Goal: Contribute content

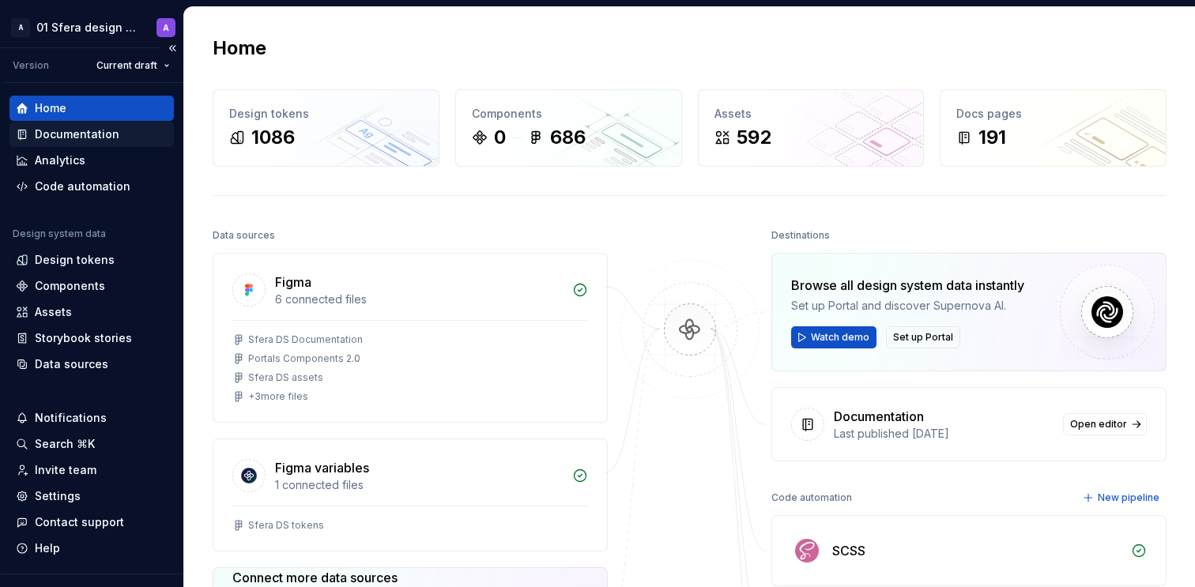
click at [108, 139] on div "Documentation" at bounding box center [77, 135] width 85 height 16
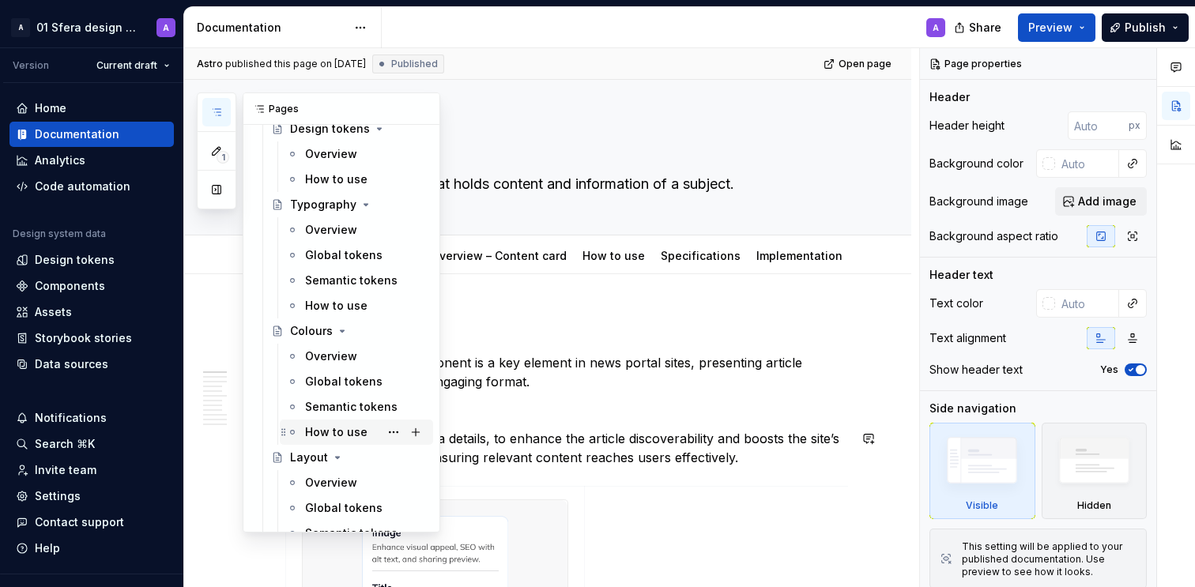
scroll to position [127, 0]
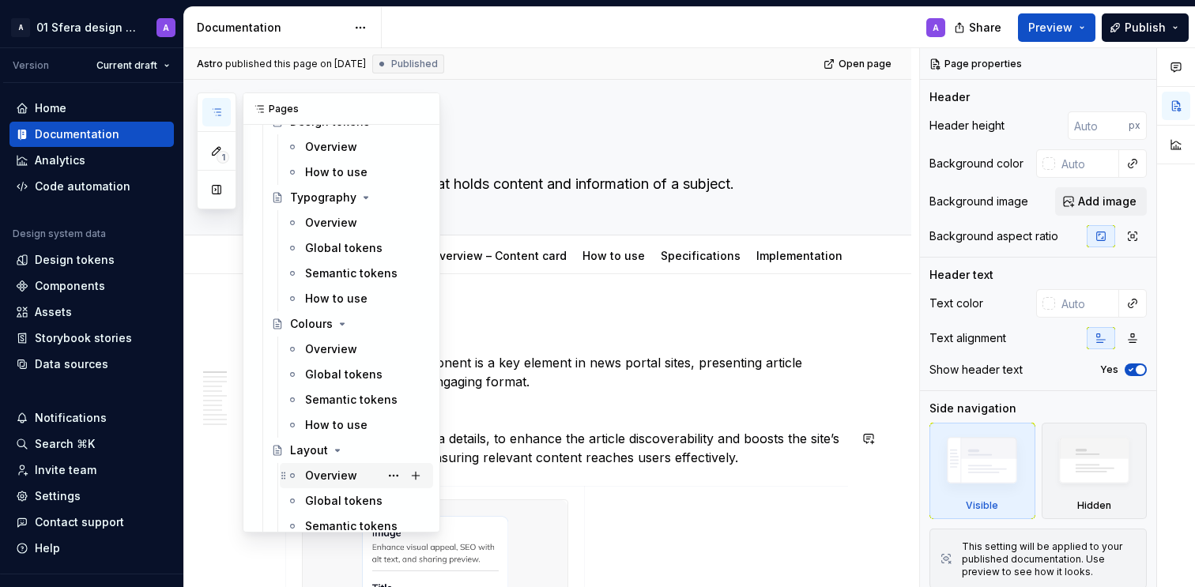
click at [319, 477] on div "Overview" at bounding box center [331, 476] width 52 height 16
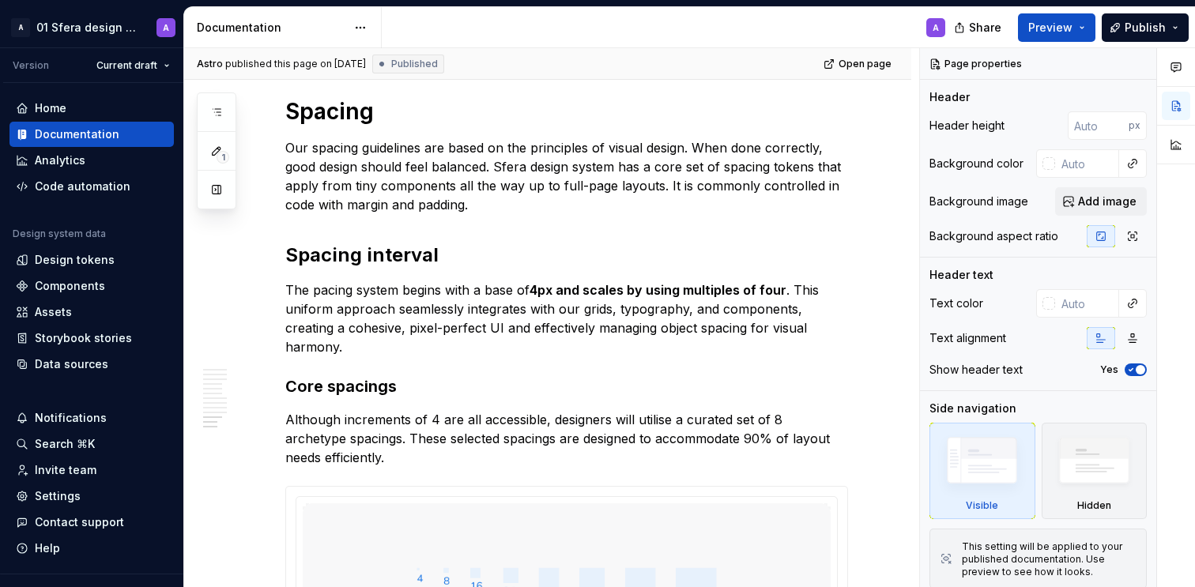
scroll to position [3684, 0]
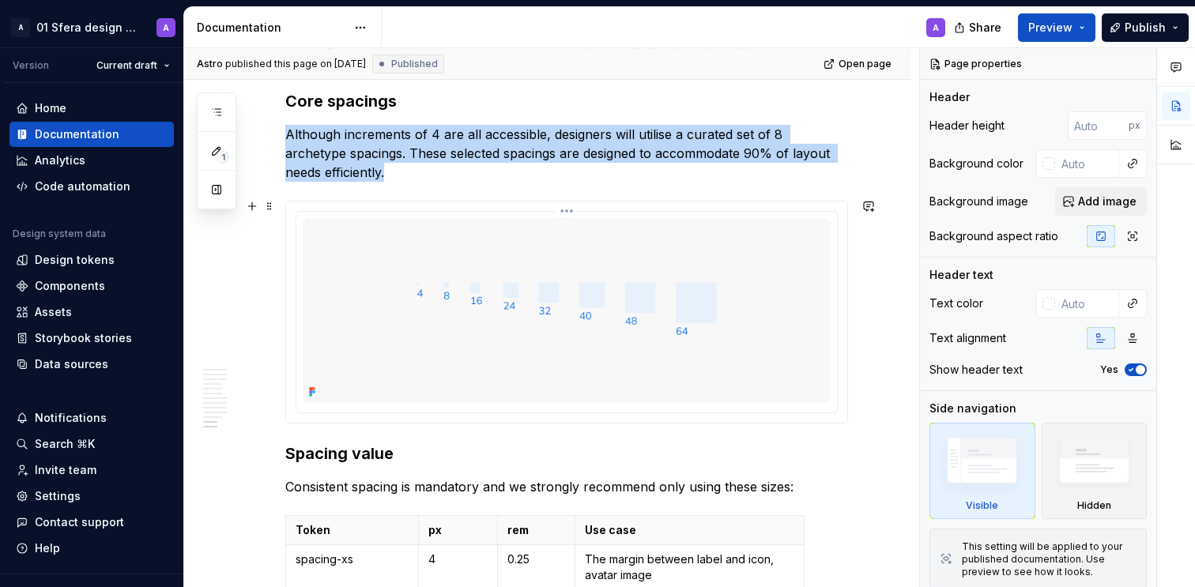
click at [539, 285] on img at bounding box center [567, 310] width 528 height 185
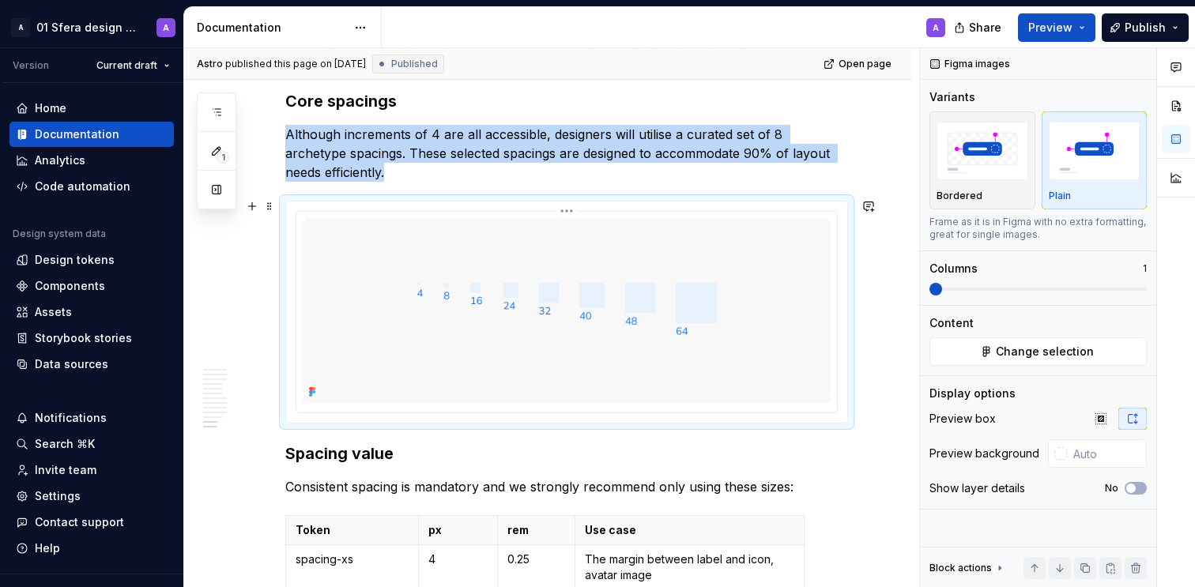
click at [665, 319] on img at bounding box center [567, 310] width 528 height 185
click at [695, 296] on img at bounding box center [567, 310] width 528 height 185
click at [577, 288] on img at bounding box center [567, 310] width 528 height 185
click at [606, 301] on img at bounding box center [567, 310] width 528 height 185
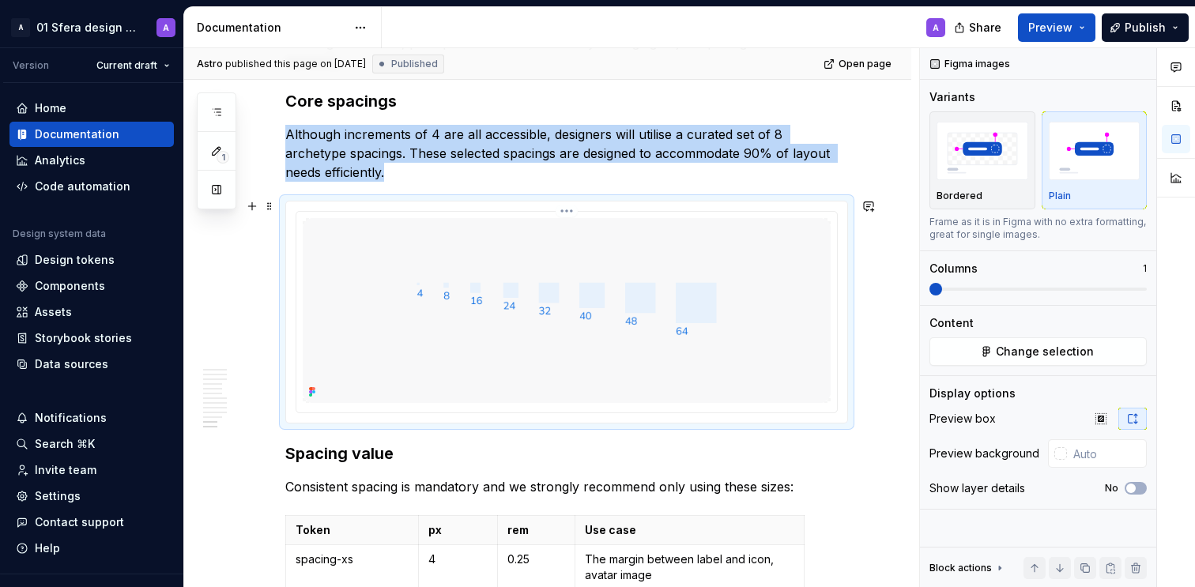
click at [606, 301] on img at bounding box center [567, 310] width 528 height 185
click at [647, 318] on img at bounding box center [567, 310] width 528 height 185
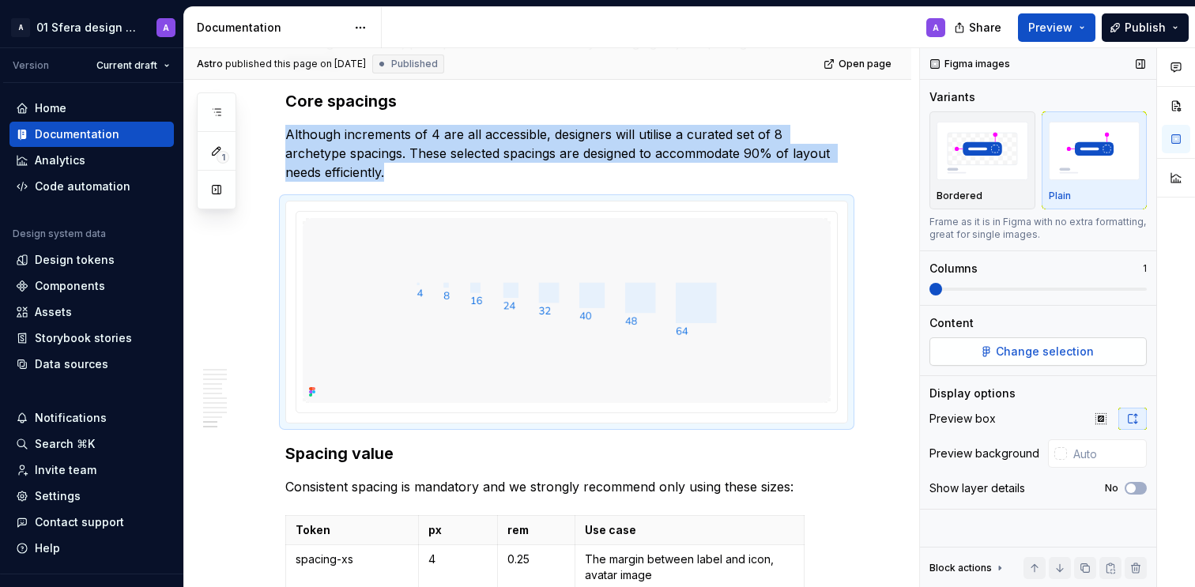
click at [1034, 347] on span "Change selection" at bounding box center [1045, 352] width 98 height 16
type textarea "*"
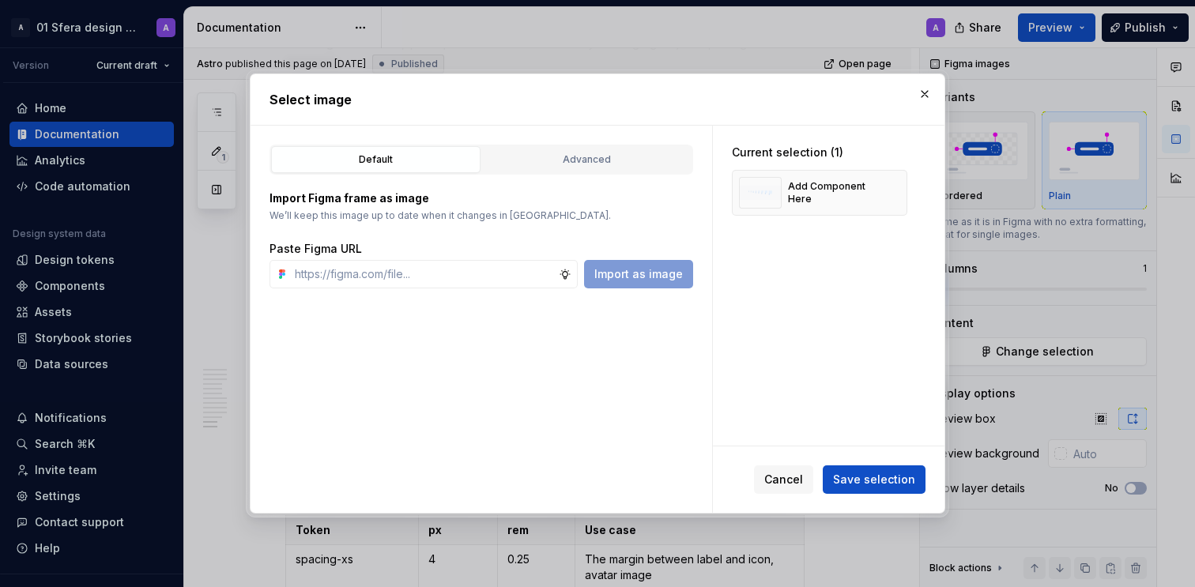
type input "[URL][DOMAIN_NAME]"
type textarea "*"
type input "[URL][DOMAIN_NAME]"
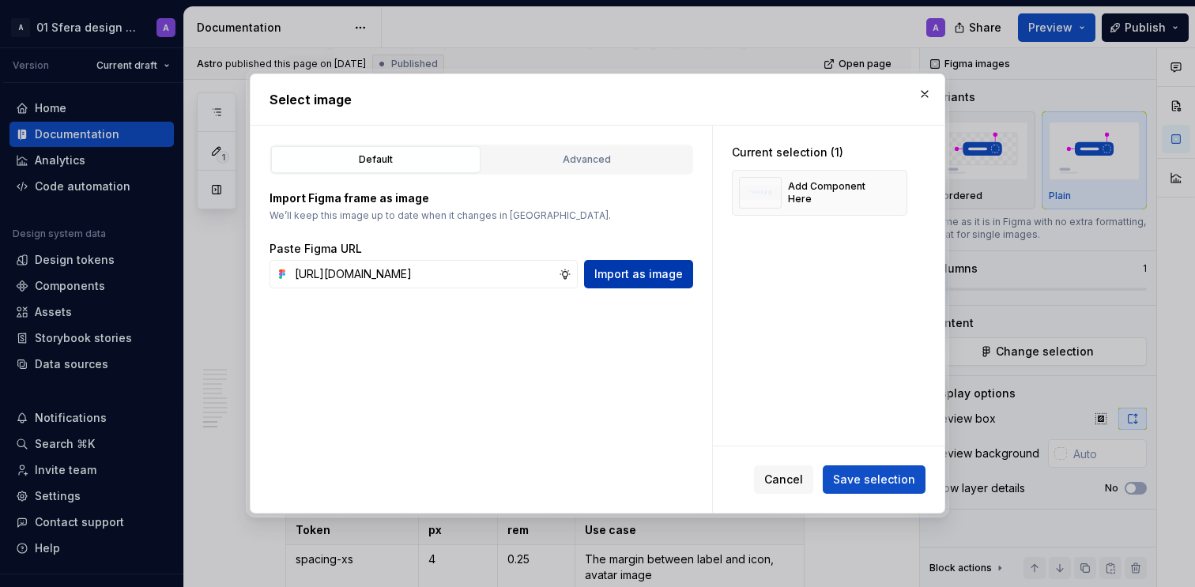
click at [640, 278] on span "Import as image" at bounding box center [639, 274] width 89 height 16
type textarea "*"
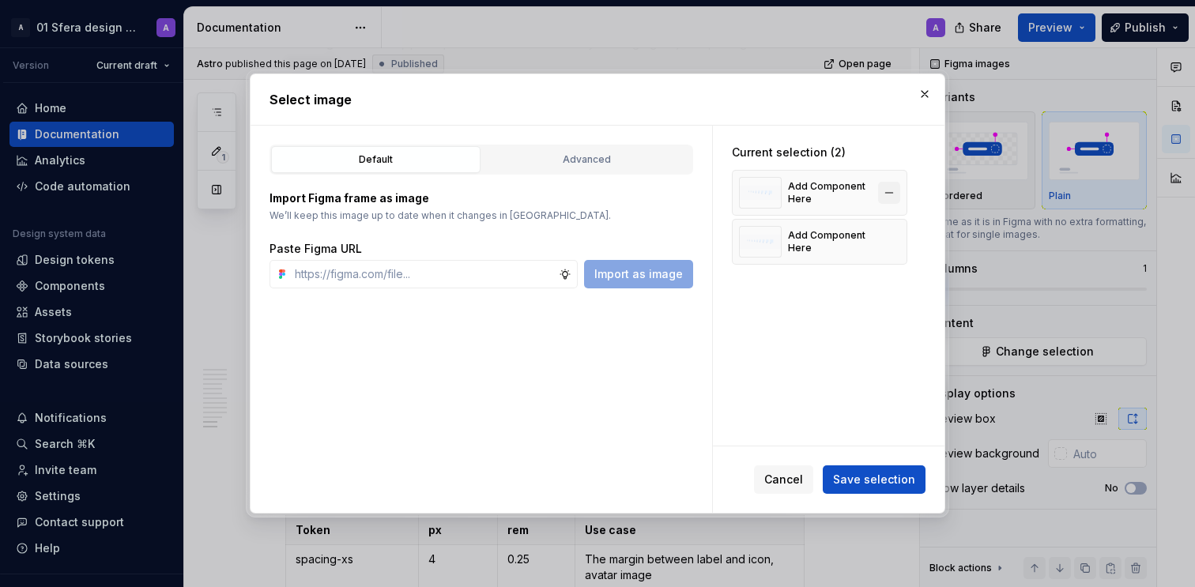
click at [893, 190] on button "button" at bounding box center [889, 193] width 22 height 22
click at [891, 192] on button "button" at bounding box center [889, 193] width 22 height 22
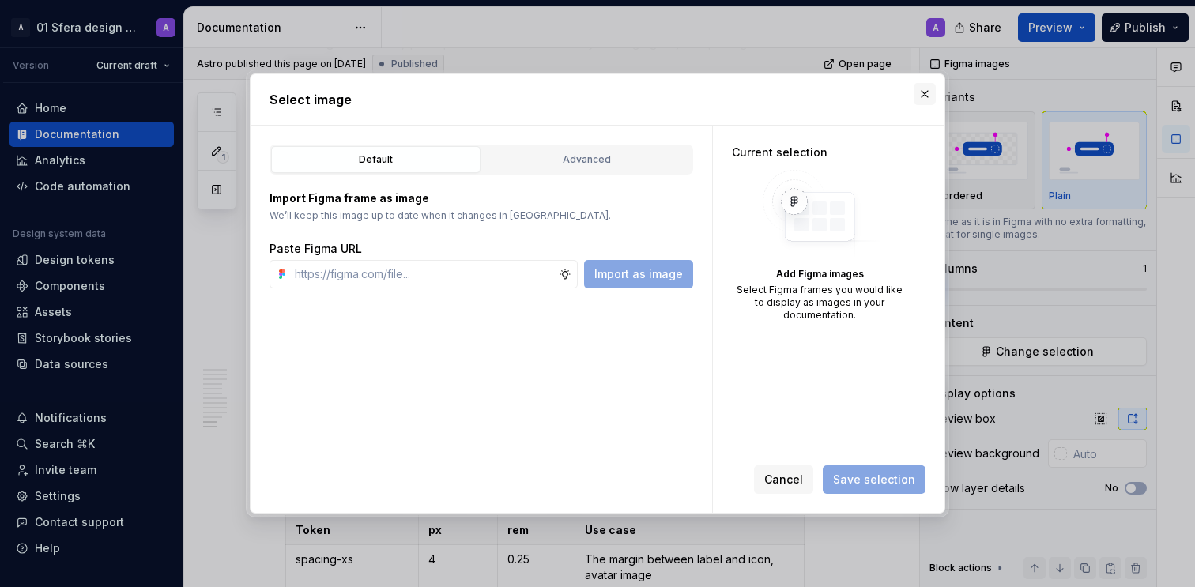
click at [933, 97] on button "button" at bounding box center [925, 94] width 22 height 22
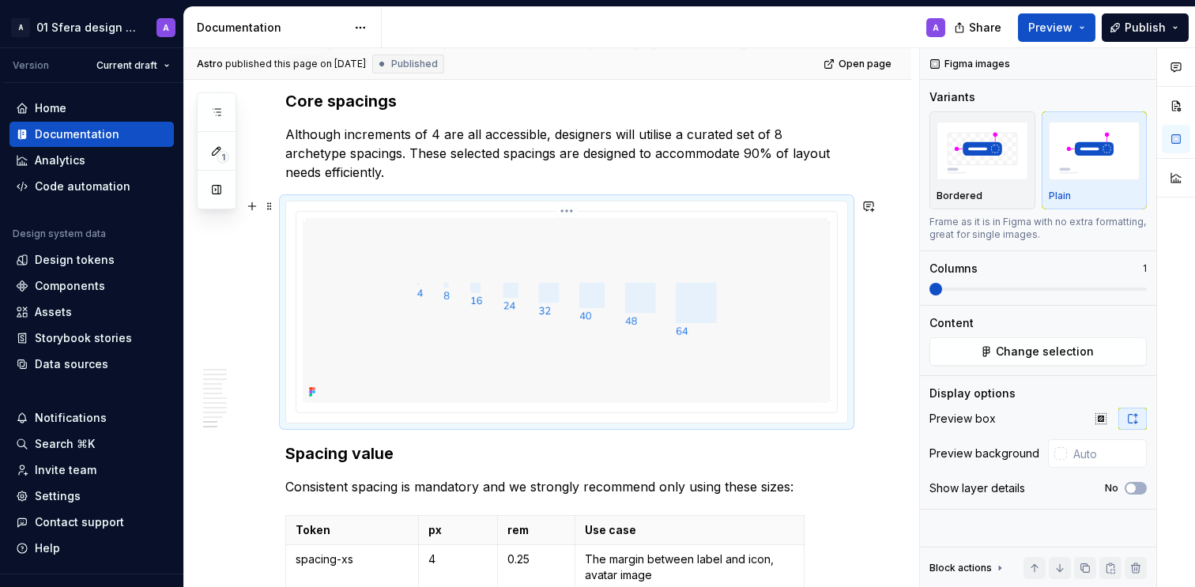
click at [440, 324] on img at bounding box center [567, 310] width 528 height 185
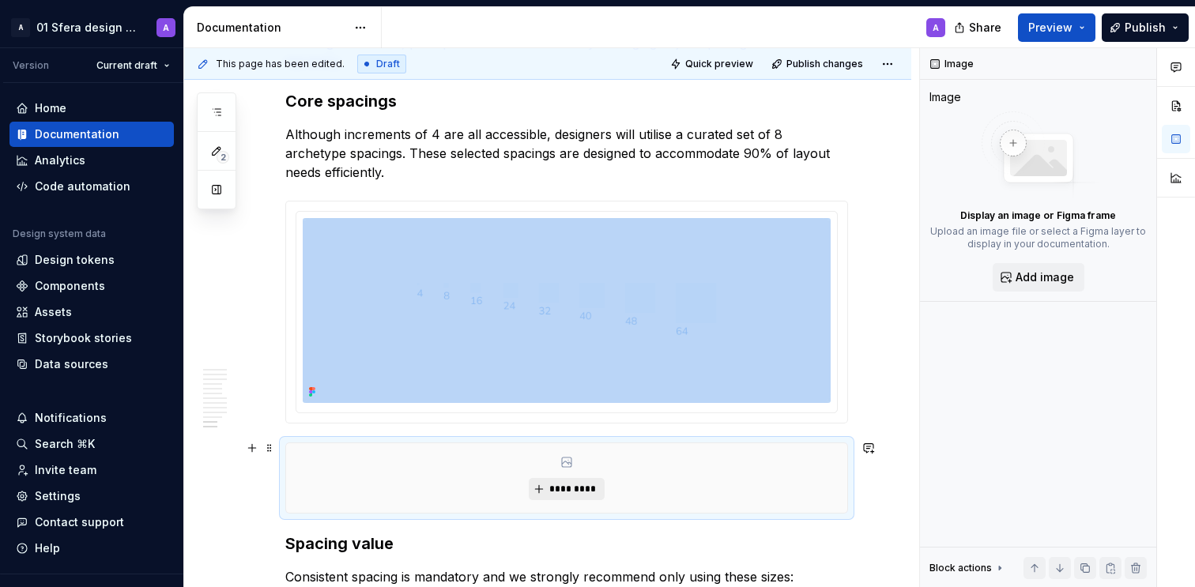
click at [564, 493] on button "*********" at bounding box center [566, 489] width 75 height 22
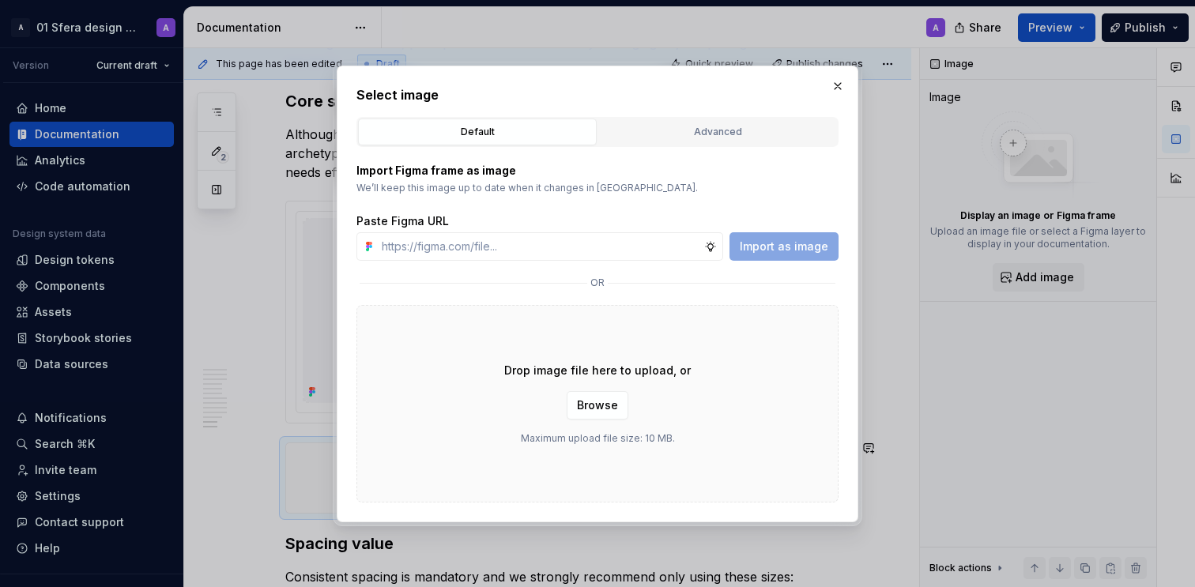
type input "[URL][DOMAIN_NAME]"
type textarea "*"
type input "[URL][DOMAIN_NAME]"
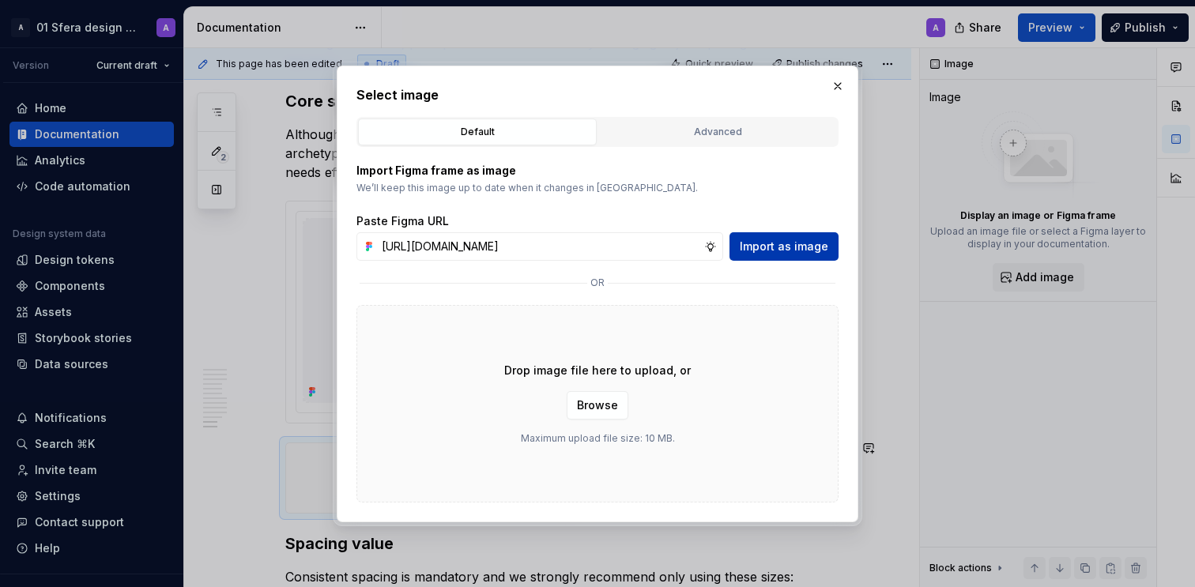
click at [786, 249] on span "Import as image" at bounding box center [784, 247] width 89 height 16
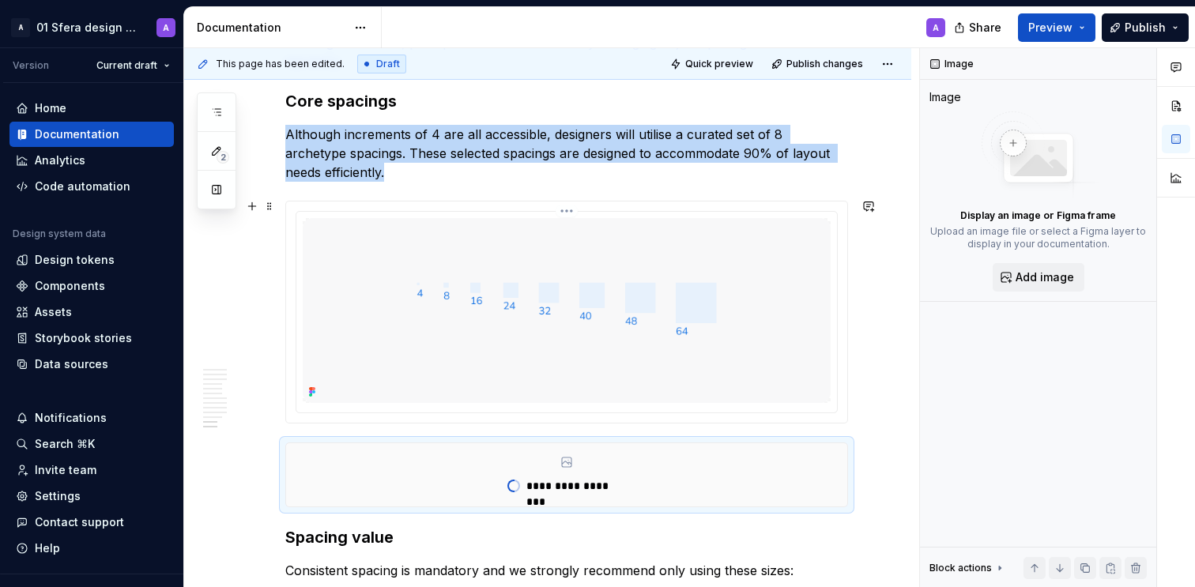
click at [751, 310] on img at bounding box center [567, 310] width 528 height 185
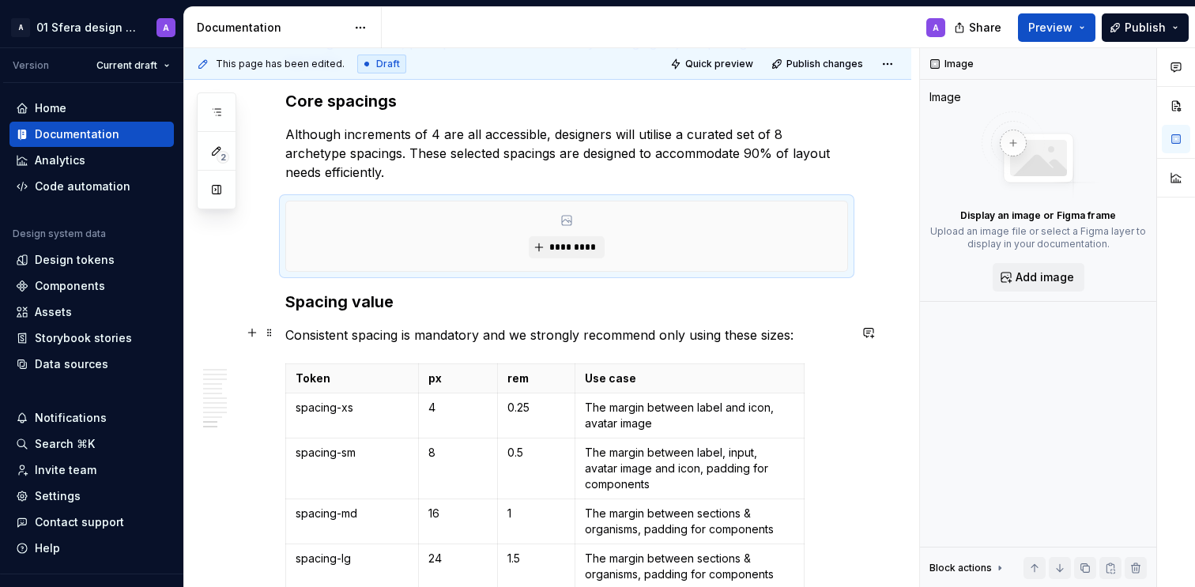
type textarea "*"
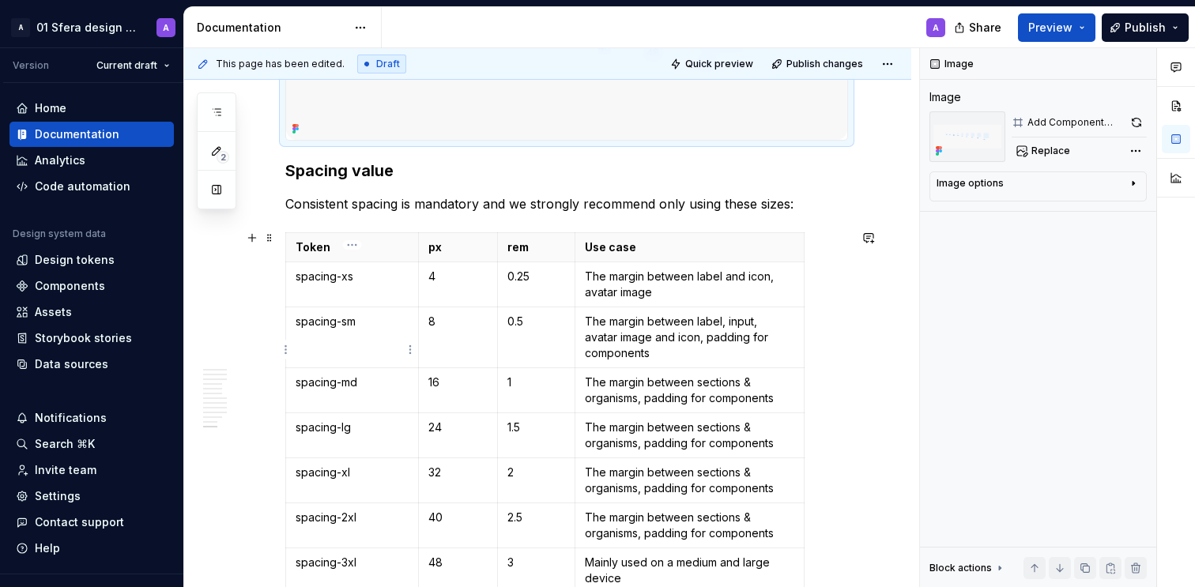
scroll to position [4034, 0]
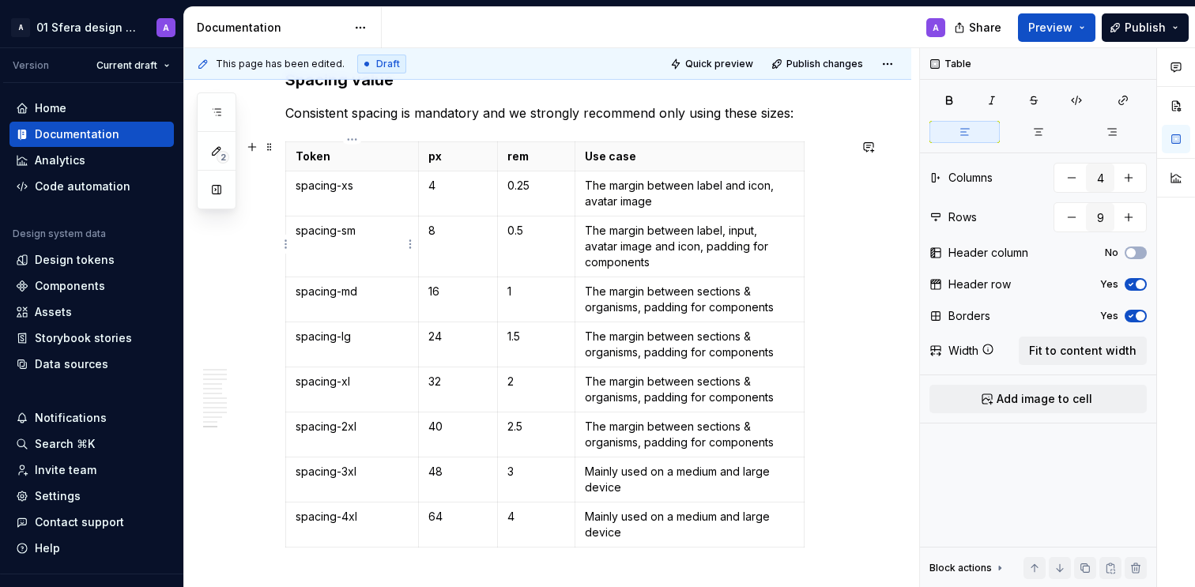
click at [357, 248] on td "spacing-sm" at bounding box center [352, 246] width 133 height 61
click at [283, 243] on html "A 01 Sfera design system A Version Current draft Home Documentation Analytics C…" at bounding box center [597, 293] width 1195 height 587
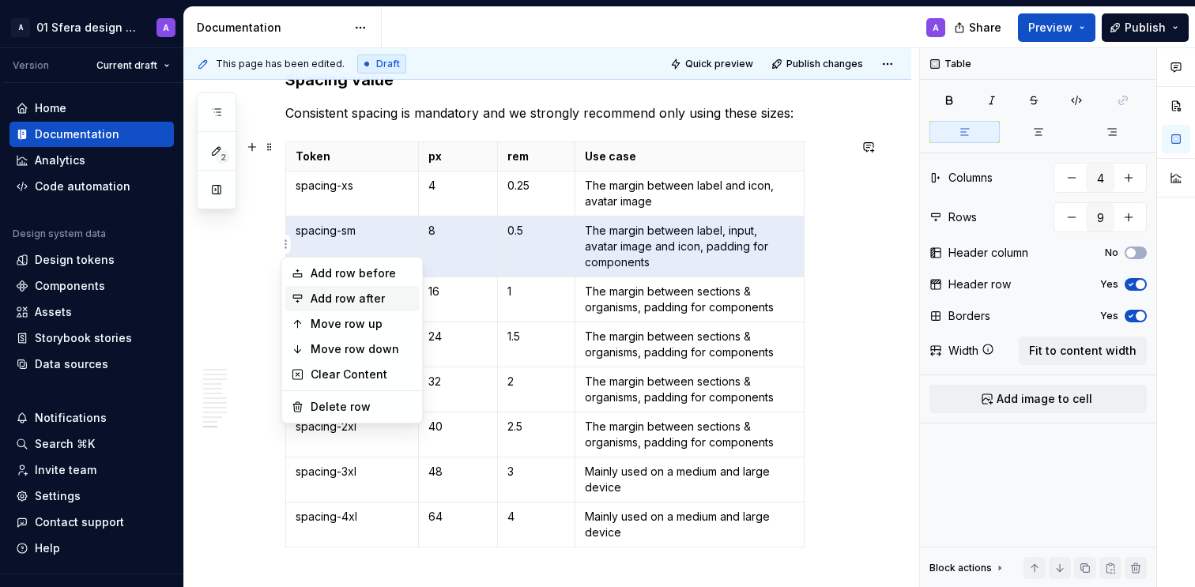
click at [349, 298] on div "Add row after" at bounding box center [362, 299] width 103 height 16
type input "10"
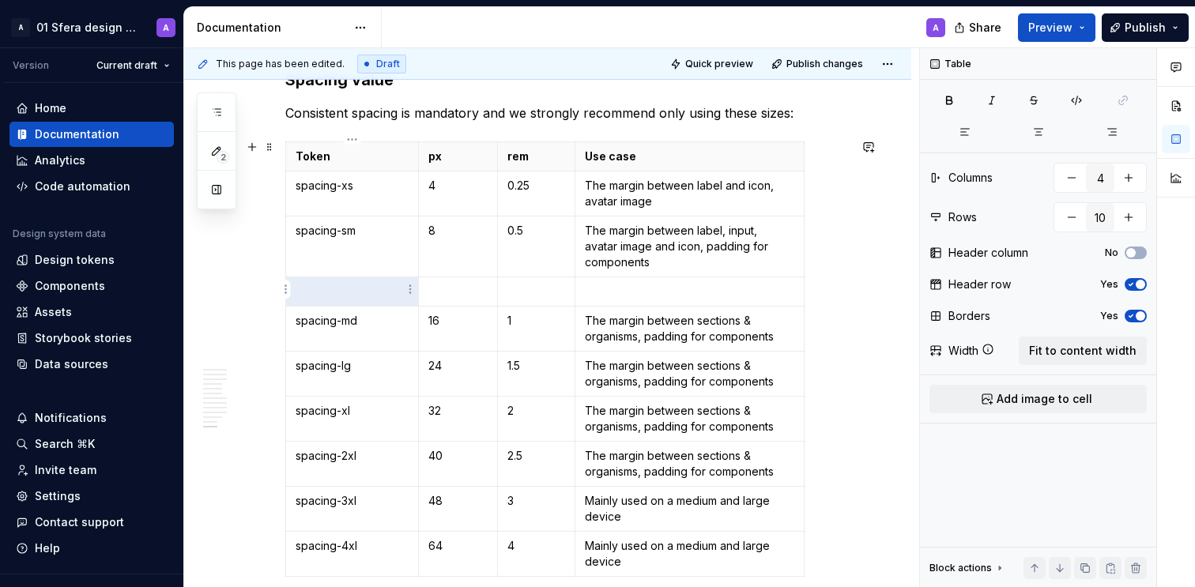
click at [342, 296] on p at bounding box center [352, 292] width 113 height 16
click at [447, 284] on p at bounding box center [458, 292] width 59 height 16
click at [649, 293] on p at bounding box center [690, 292] width 210 height 16
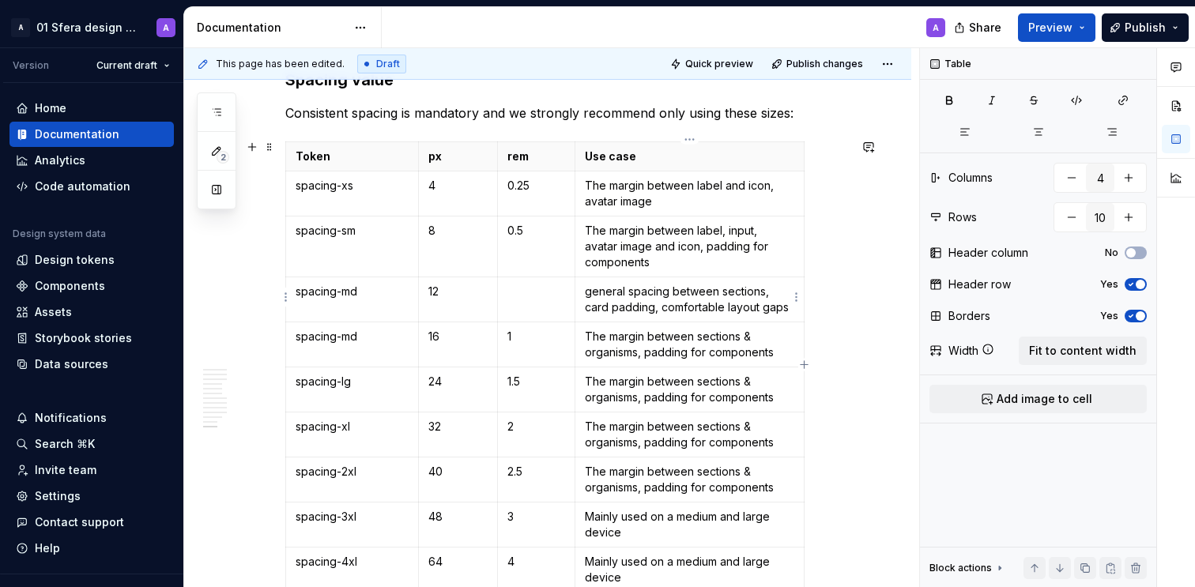
click at [593, 289] on p "general spacing between sections, card padding, comfortable layout gaps" at bounding box center [690, 300] width 210 height 32
click at [539, 300] on td at bounding box center [536, 299] width 78 height 45
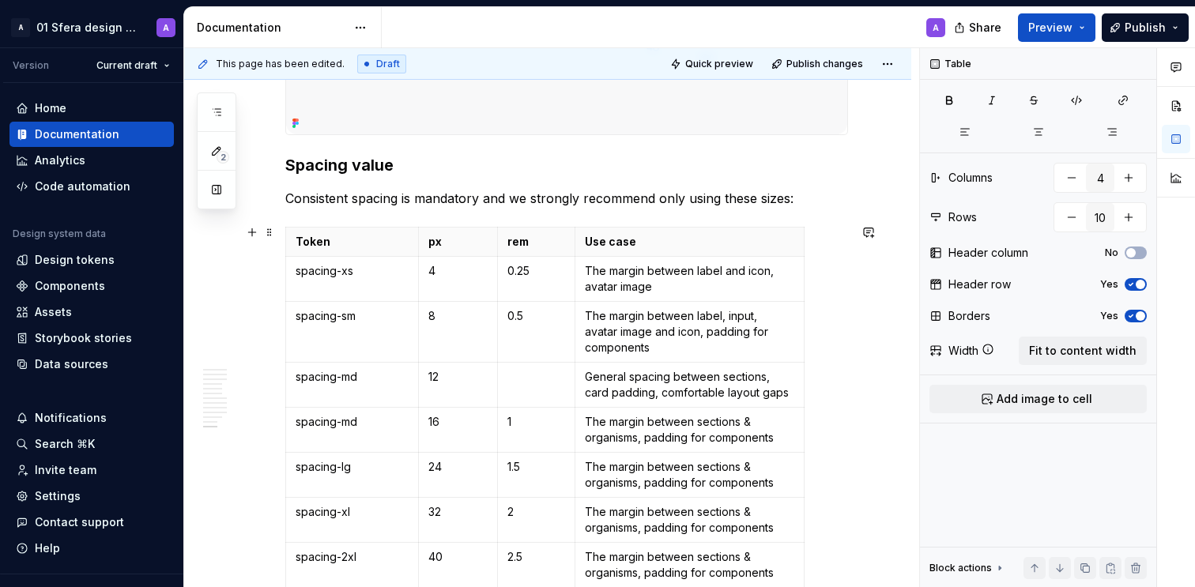
scroll to position [3949, 0]
click at [447, 380] on p "12" at bounding box center [458, 376] width 59 height 16
click at [529, 378] on p at bounding box center [537, 376] width 59 height 16
click at [633, 371] on p "General spacing between sections, card padding, comfortable layout gaps" at bounding box center [690, 384] width 210 height 32
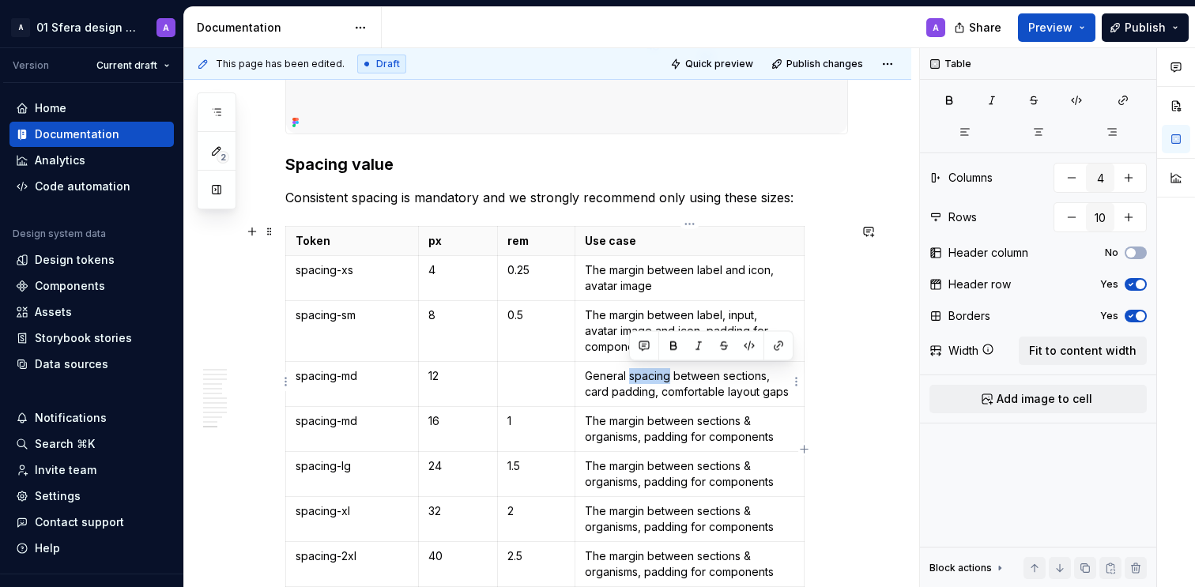
click at [636, 376] on p "General spacing between sections, card padding, comfortable layout gaps" at bounding box center [690, 384] width 210 height 32
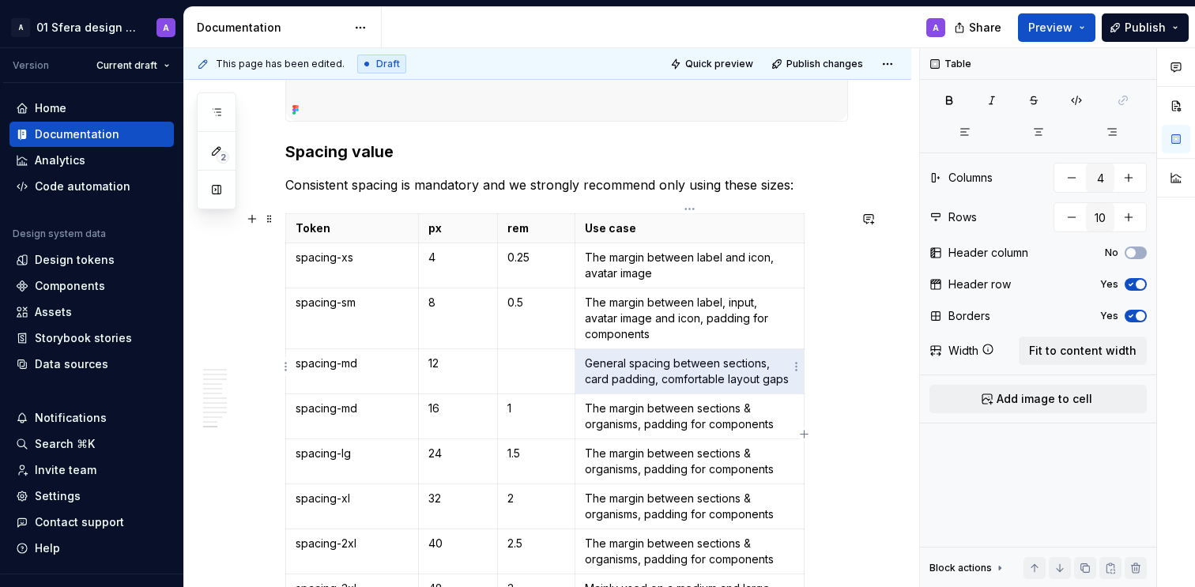
scroll to position [3966, 0]
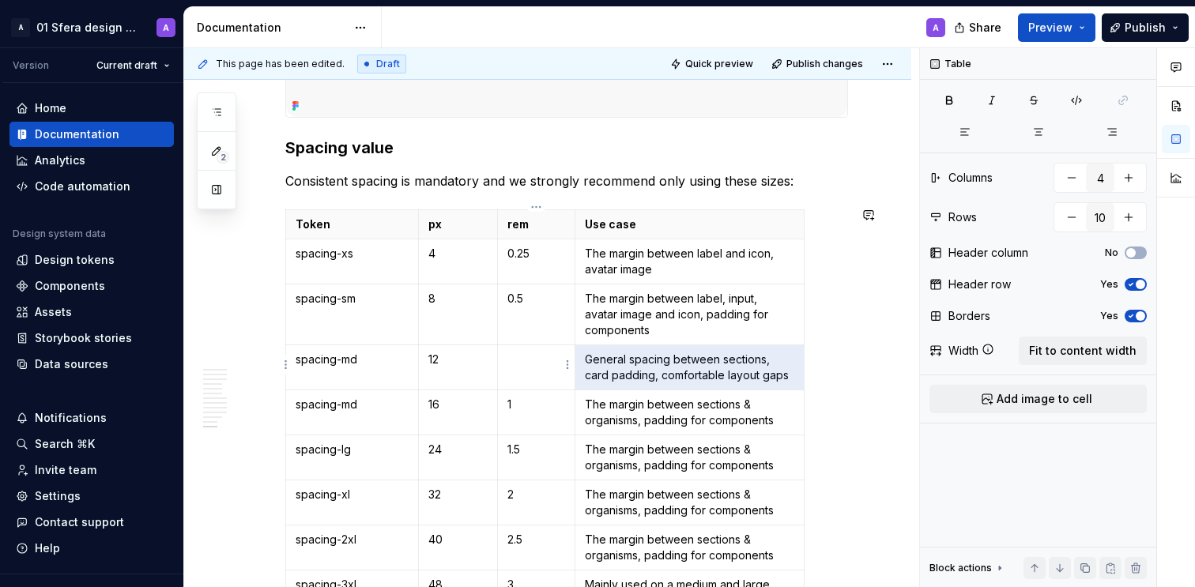
click at [528, 361] on p at bounding box center [537, 360] width 59 height 16
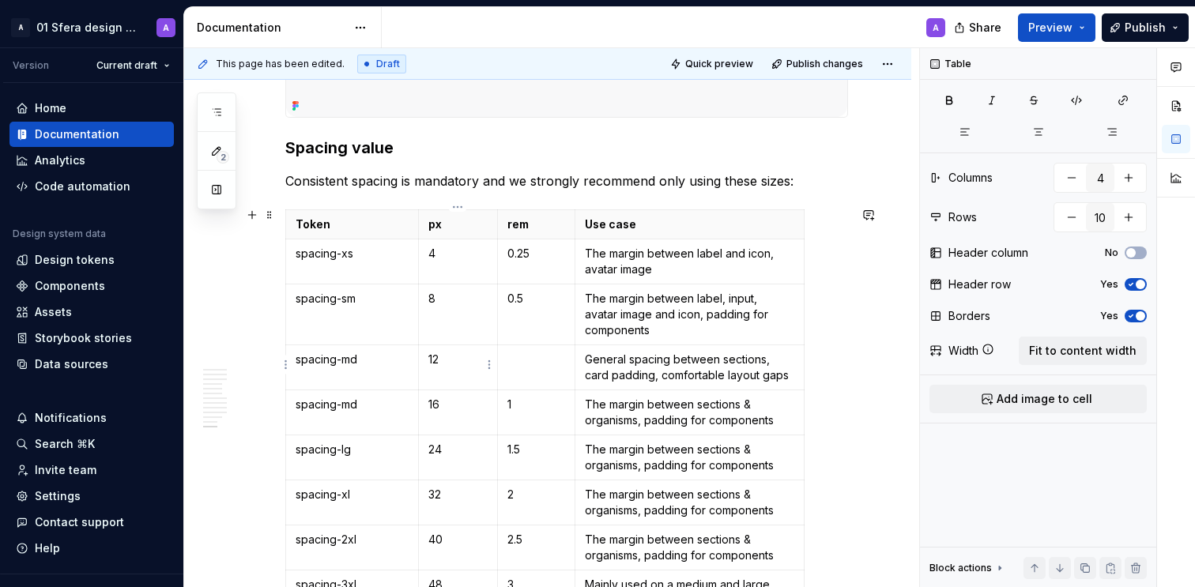
click at [436, 353] on p "12" at bounding box center [458, 360] width 59 height 16
copy p "12"
click at [622, 352] on p "General spacing between sections, card padding, comfortable layout gaps" at bounding box center [690, 368] width 210 height 32
click at [523, 338] on td "0.5" at bounding box center [536, 314] width 78 height 61
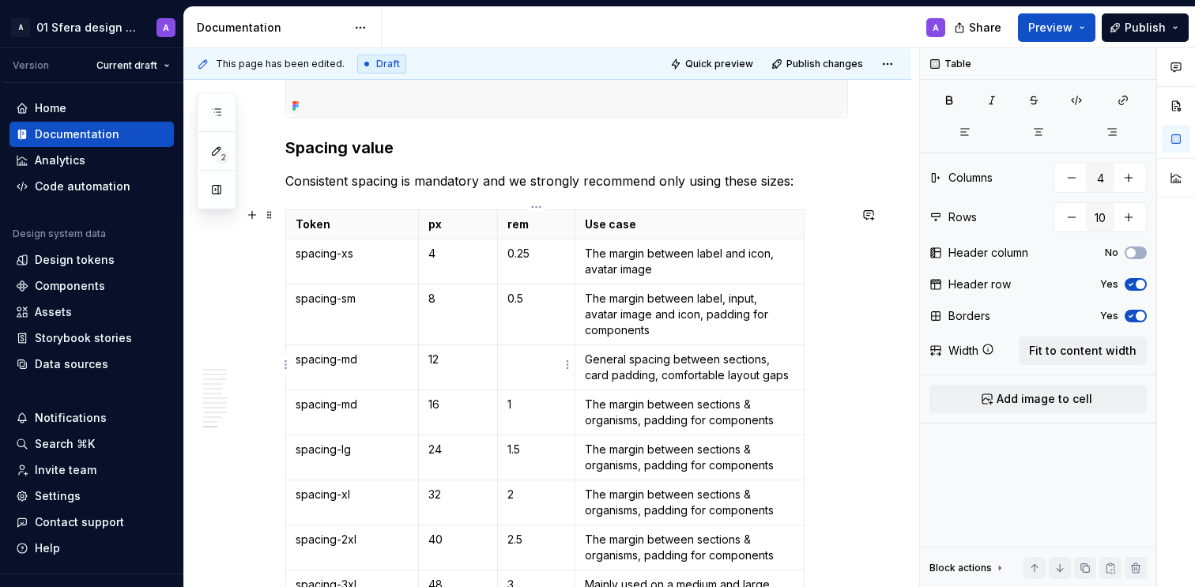
click at [528, 375] on td at bounding box center [536, 367] width 78 height 45
click at [654, 361] on p "General spacing between sections, card padding, comfortable layout gaps" at bounding box center [690, 368] width 210 height 32
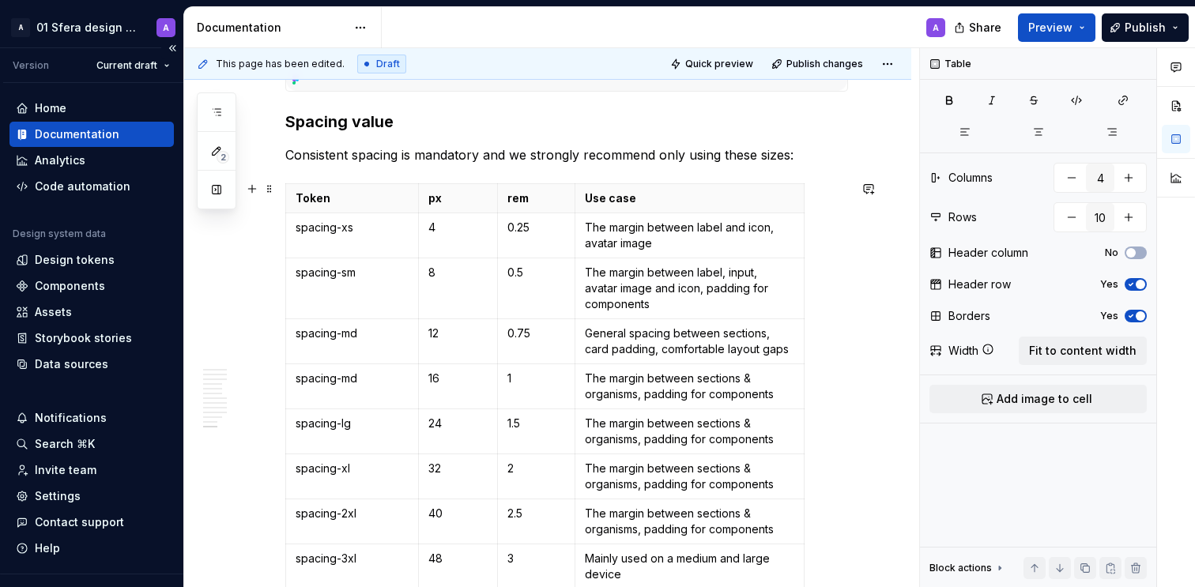
scroll to position [3994, 0]
click at [364, 369] on p "spacing-md" at bounding box center [352, 377] width 113 height 16
click at [669, 387] on p "The margin between sections & organisms, padding for components" at bounding box center [690, 385] width 210 height 32
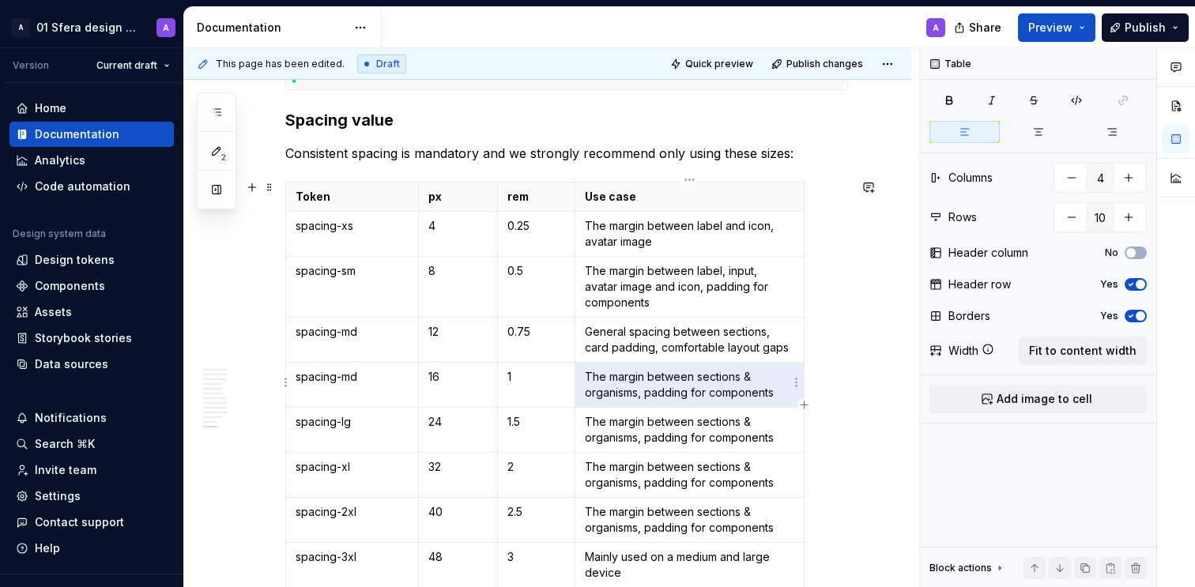
click at [669, 387] on p "The margin between sections & organisms, padding for components" at bounding box center [690, 385] width 210 height 32
click at [683, 431] on p "The margin between sections & organisms, padding for components" at bounding box center [690, 430] width 210 height 32
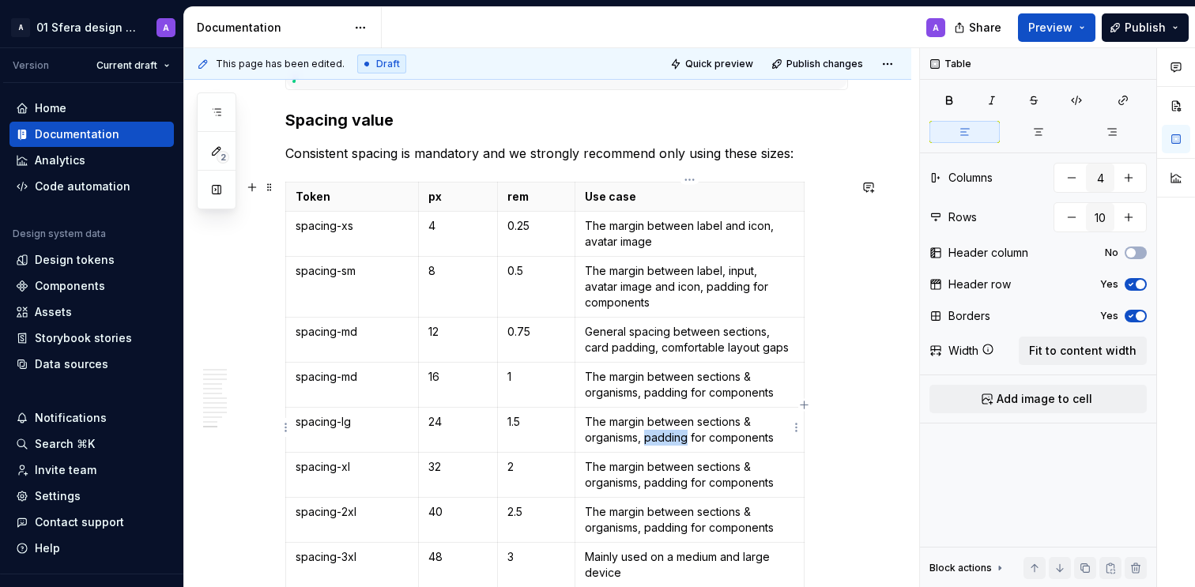
click at [683, 431] on p "The margin between sections & organisms, padding for components" at bounding box center [690, 430] width 210 height 32
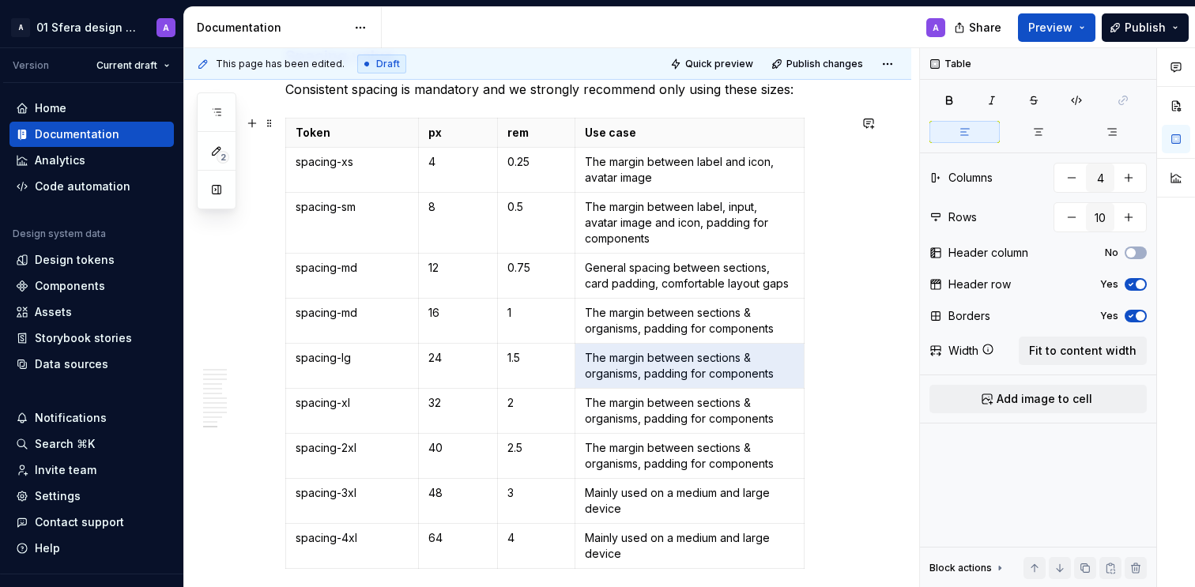
scroll to position [4061, 0]
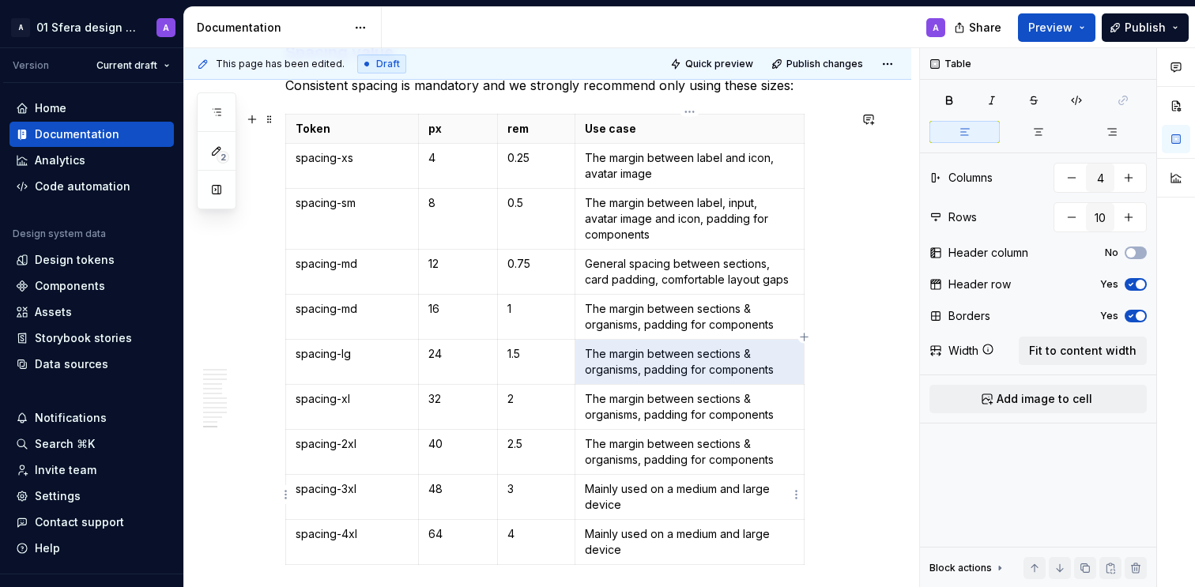
click at [696, 494] on p "Mainly used on a medium and large device" at bounding box center [690, 497] width 210 height 32
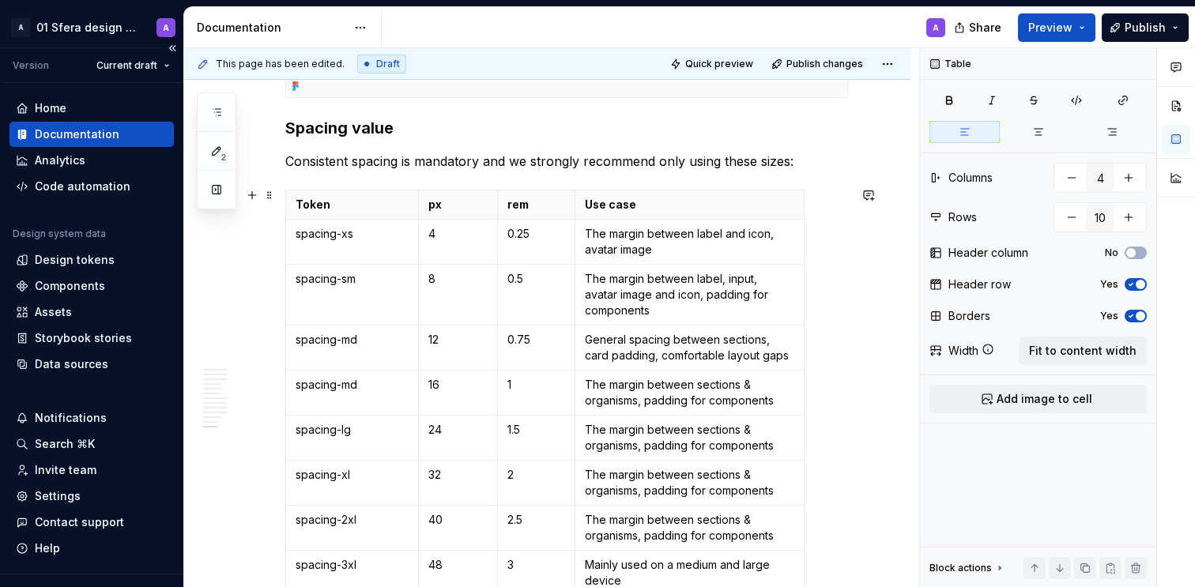
scroll to position [3997, 0]
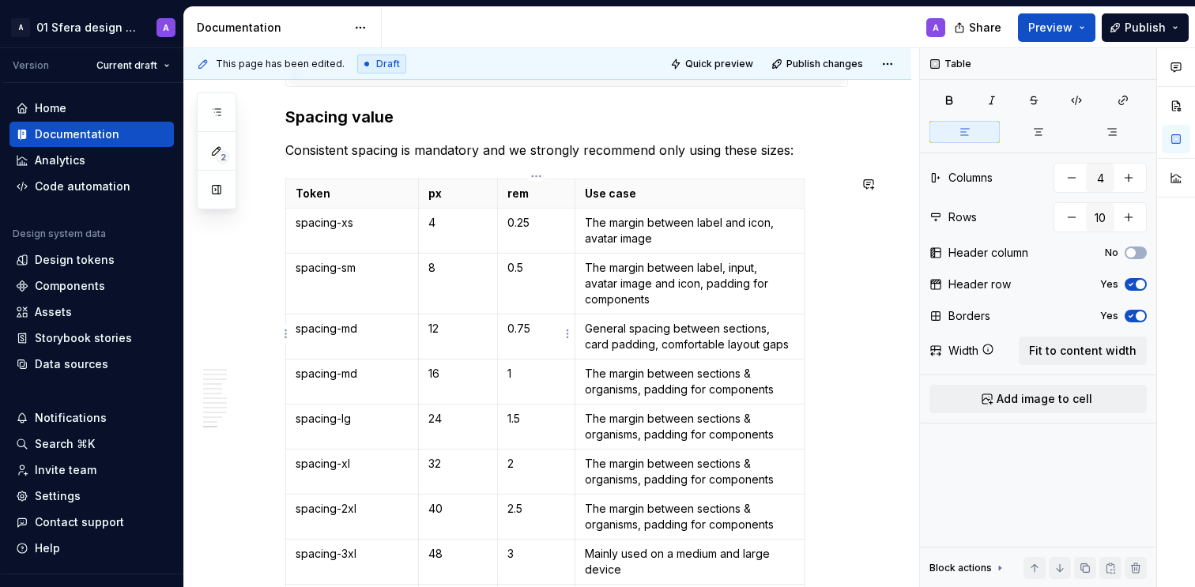
click at [524, 329] on p "0.75" at bounding box center [537, 329] width 59 height 16
copy p "0.75"
click at [526, 379] on td "1" at bounding box center [536, 381] width 78 height 45
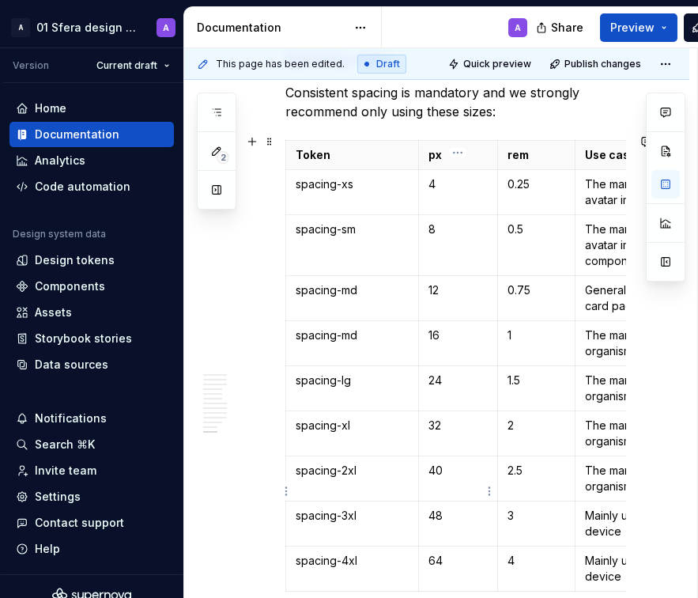
scroll to position [3827, 0]
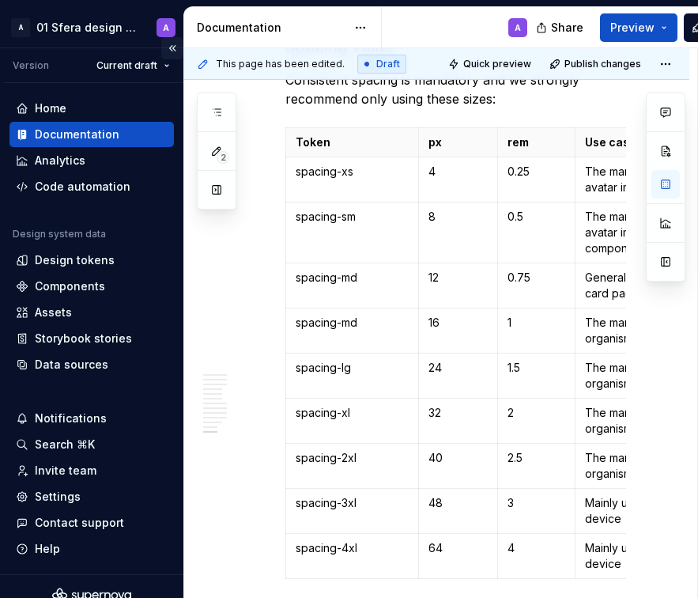
click at [166, 48] on button "Collapse sidebar" at bounding box center [172, 48] width 22 height 22
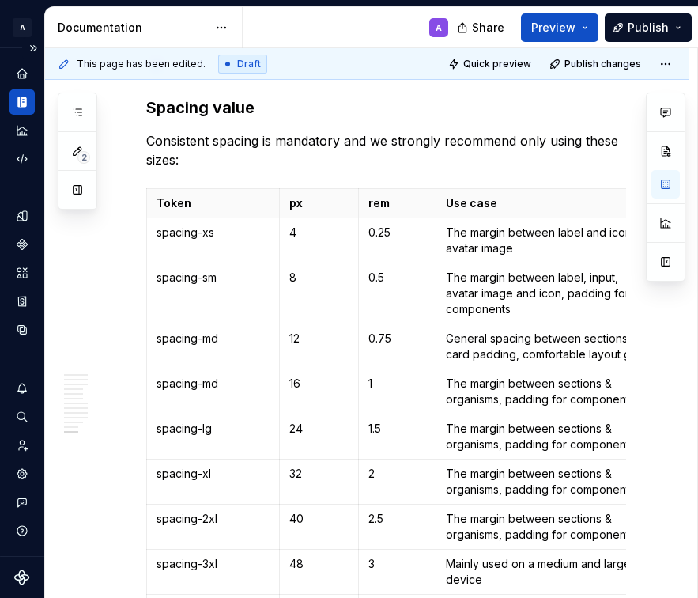
scroll to position [3815, 0]
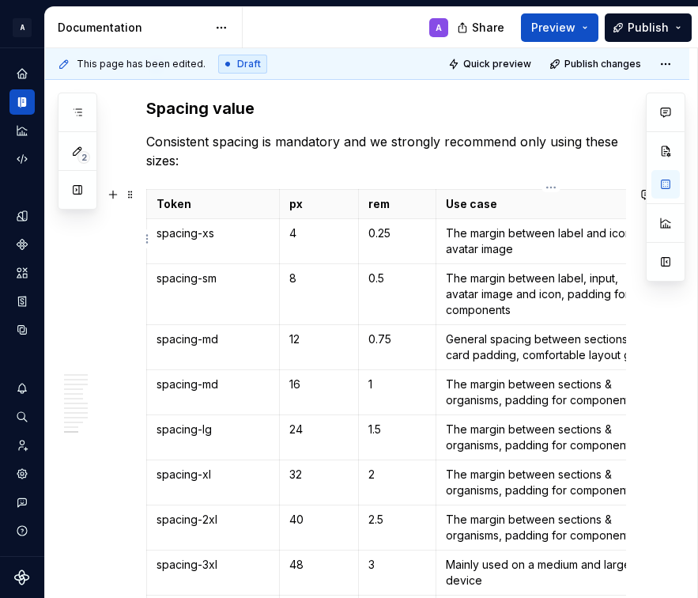
click at [514, 232] on p "The margin between label and icon, avatar image" at bounding box center [551, 241] width 210 height 32
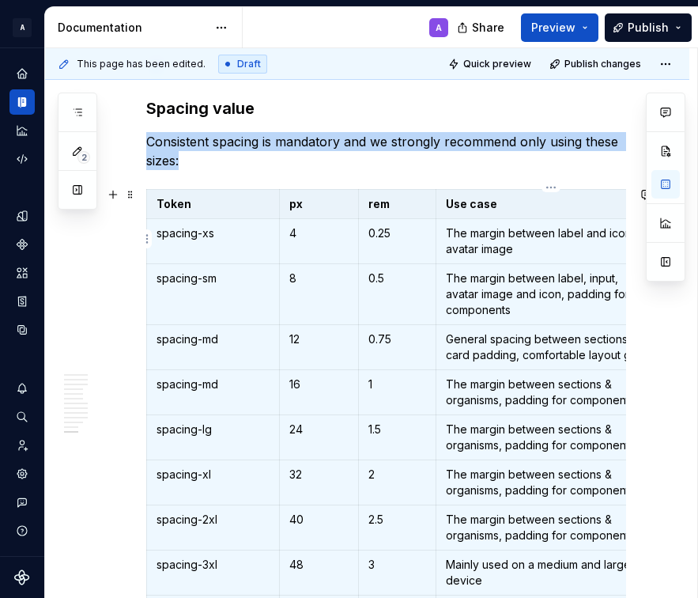
click at [488, 237] on p "The margin between label and icon, avatar image" at bounding box center [551, 241] width 210 height 32
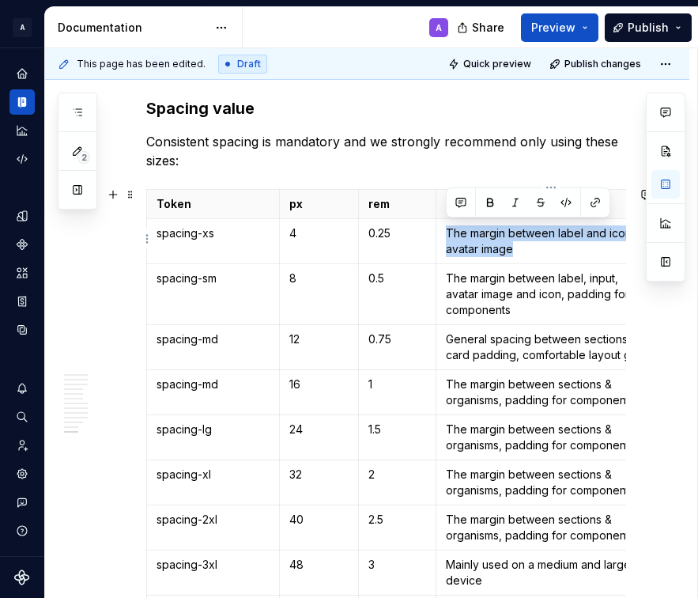
drag, startPoint x: 517, startPoint y: 247, endPoint x: 447, endPoint y: 224, distance: 74.0
click at [447, 225] on p "The margin between label and icon, avatar image" at bounding box center [551, 241] width 210 height 32
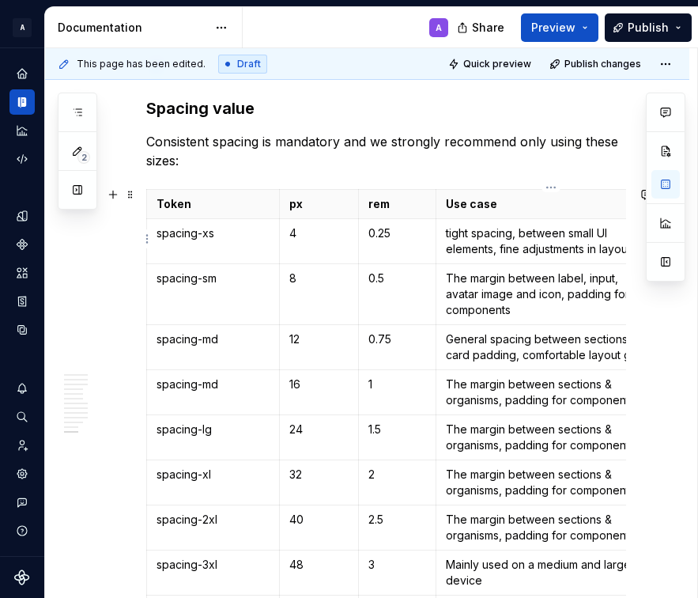
click at [450, 228] on p "tight spacing, between small UI elements, fine adjustments in layouts" at bounding box center [551, 241] width 210 height 32
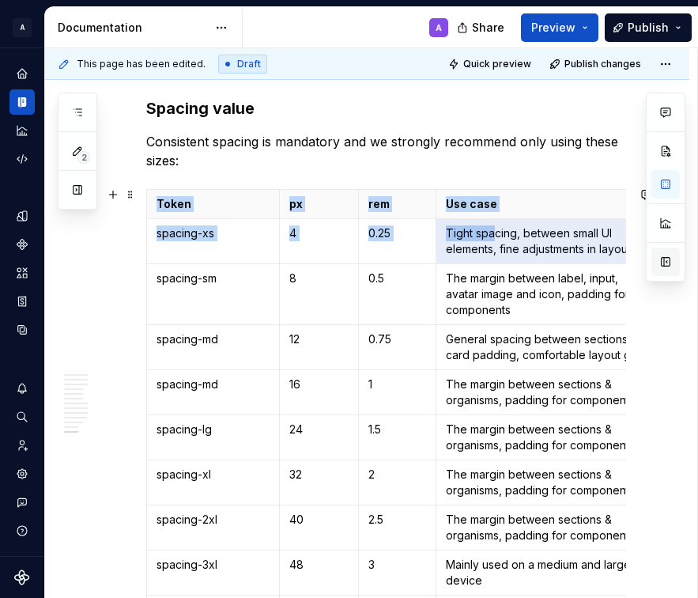
scroll to position [0, 40]
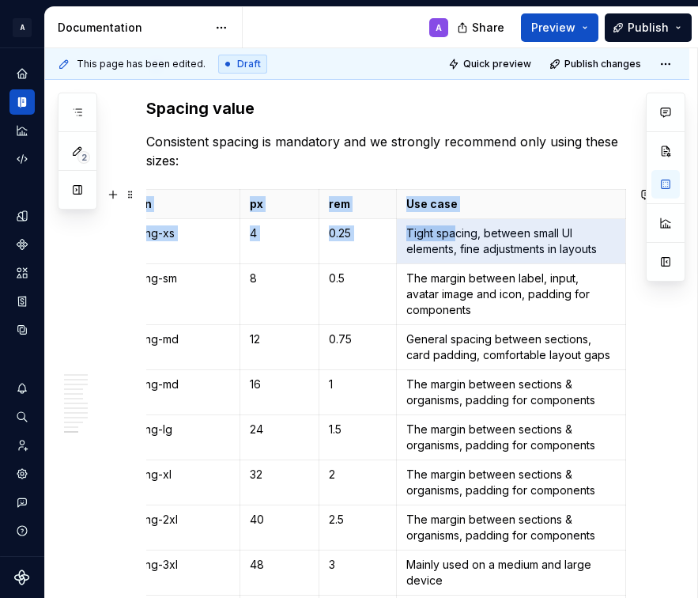
drag, startPoint x: 534, startPoint y: 236, endPoint x: 552, endPoint y: 251, distance: 22.5
click at [557, 252] on p "Tight spacing, between small UI elements, fine adjustments in layouts" at bounding box center [511, 241] width 210 height 32
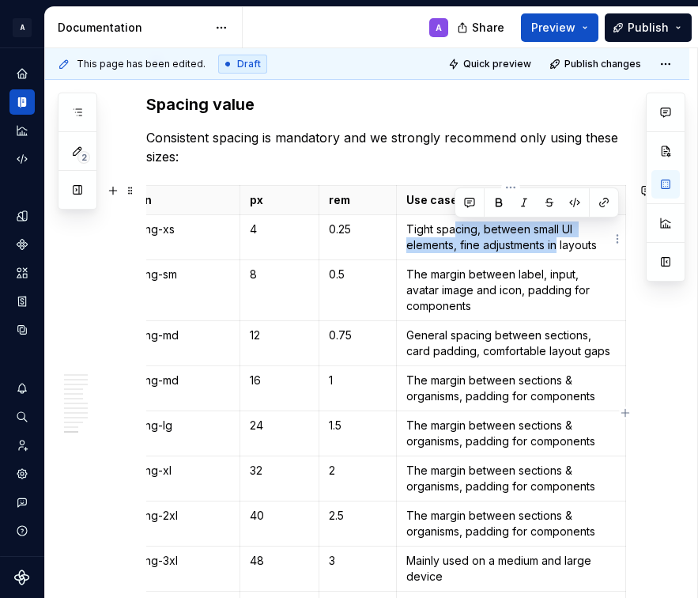
scroll to position [3797, 0]
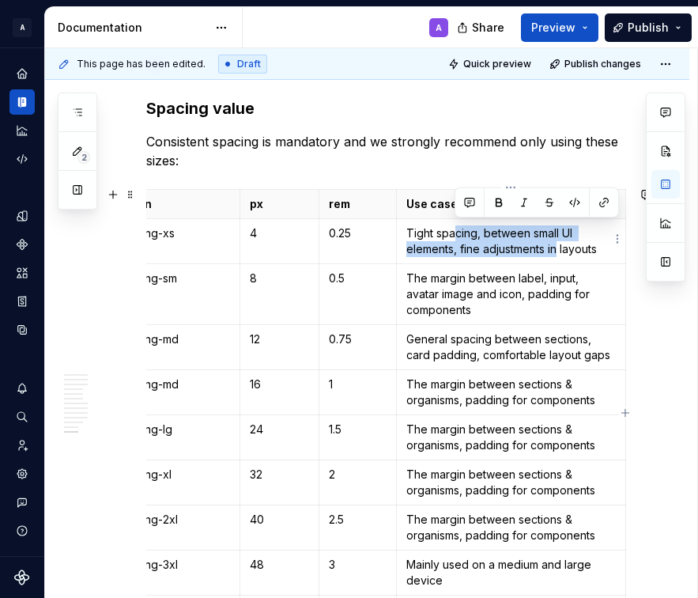
click at [463, 232] on p "Tight spacing, between small UI elements, fine adjustments in layouts" at bounding box center [511, 241] width 210 height 32
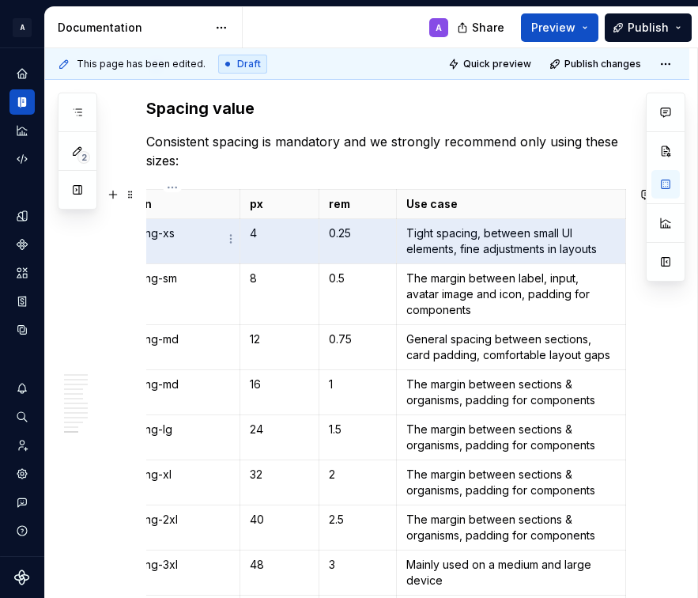
scroll to position [0, 0]
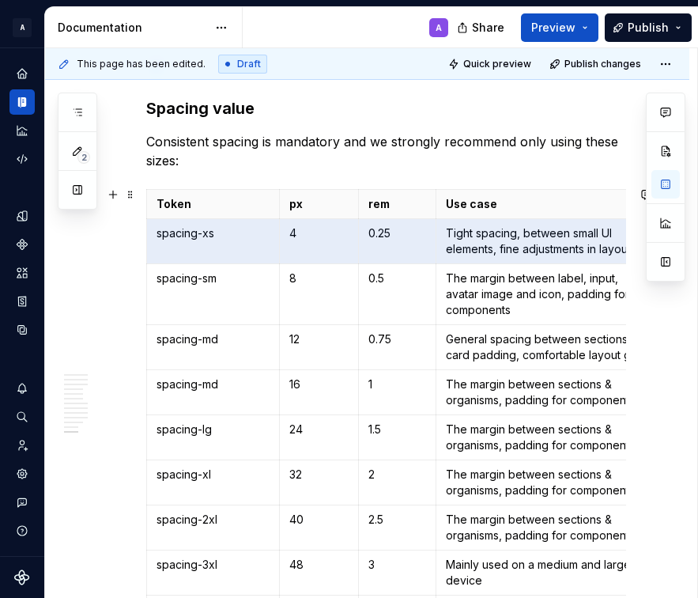
drag, startPoint x: 459, startPoint y: 238, endPoint x: 117, endPoint y: 251, distance: 341.8
click at [222, 278] on p "spacing-sm" at bounding box center [213, 278] width 113 height 16
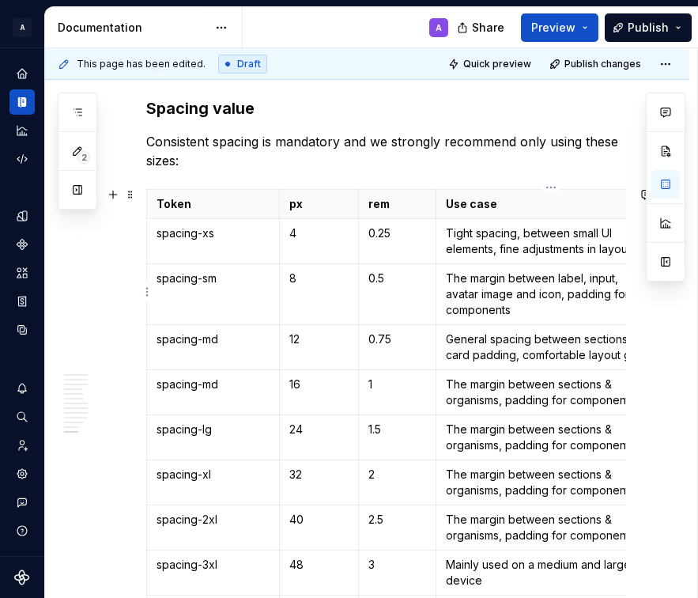
click at [509, 285] on p "The margin between label, input, avatar image and icon, padding for components" at bounding box center [551, 293] width 210 height 47
click at [503, 289] on p "The margin between label, input, avatar image and icon, padding for components" at bounding box center [551, 293] width 210 height 47
drag, startPoint x: 449, startPoint y: 275, endPoint x: 522, endPoint y: 308, distance: 79.6
click at [449, 275] on p "minor gaps between components, padding inside buttons, small text separations" at bounding box center [551, 293] width 210 height 47
click at [542, 309] on p "Minor gaps between components, padding inside buttons, small text separations" at bounding box center [551, 293] width 210 height 47
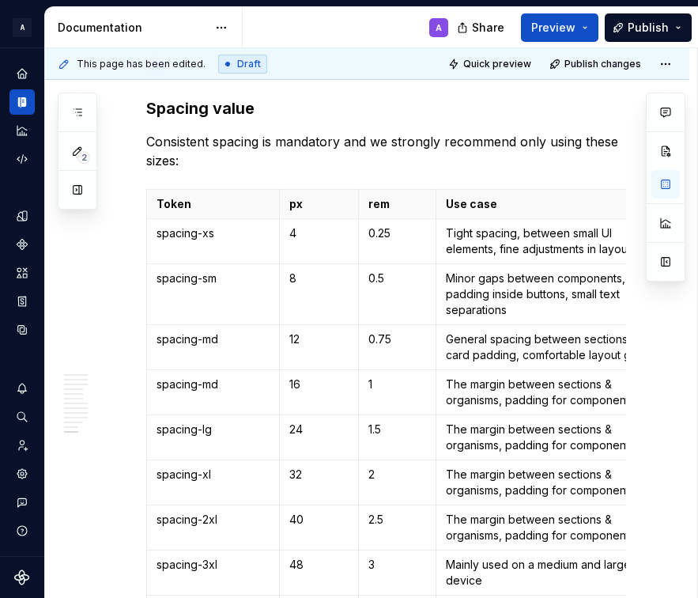
click at [483, 346] on p "General spacing between sections, card padding, comfortable layout gaps" at bounding box center [551, 347] width 210 height 32
click at [451, 338] on p "general spacing between sections, card padding, comfortable layout gaps" at bounding box center [551, 347] width 210 height 32
click at [226, 387] on p "spacing-md" at bounding box center [213, 384] width 113 height 16
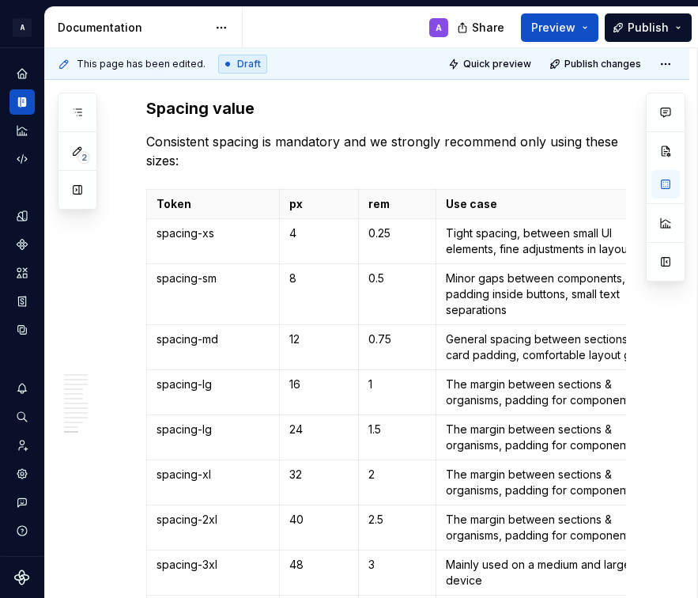
click at [491, 387] on p "The margin between sections & organisms, padding for components" at bounding box center [551, 392] width 210 height 32
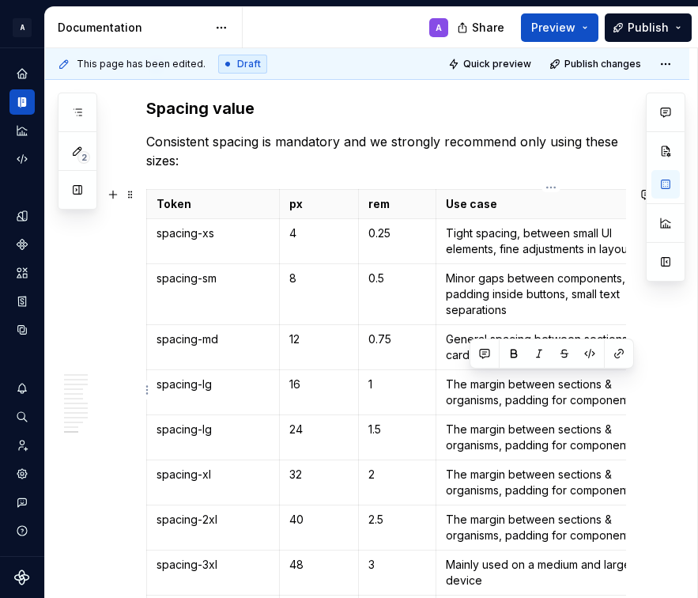
click at [491, 387] on p "The margin between sections & organisms, padding for components" at bounding box center [551, 392] width 210 height 32
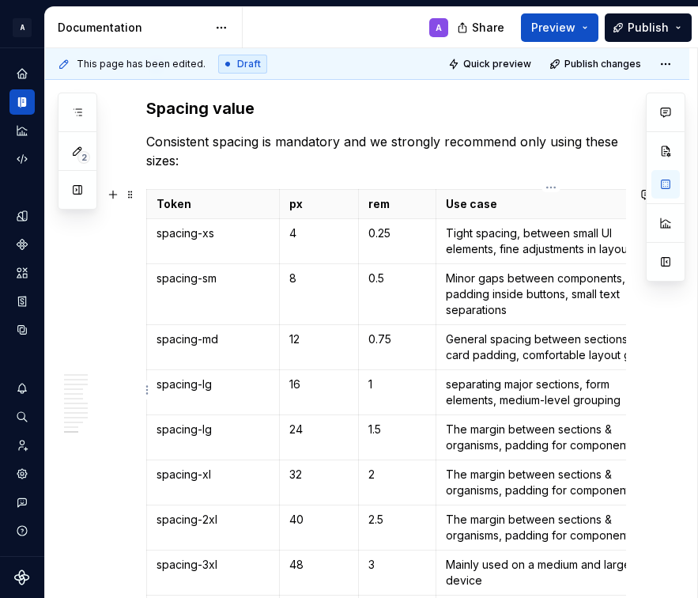
click at [447, 383] on p "separating major sections, form elements, medium-level grouping" at bounding box center [551, 392] width 210 height 32
click at [244, 426] on p "spacing-lg" at bounding box center [213, 429] width 113 height 16
click at [543, 436] on p "The margin between sections & organisms, padding for components" at bounding box center [551, 437] width 210 height 32
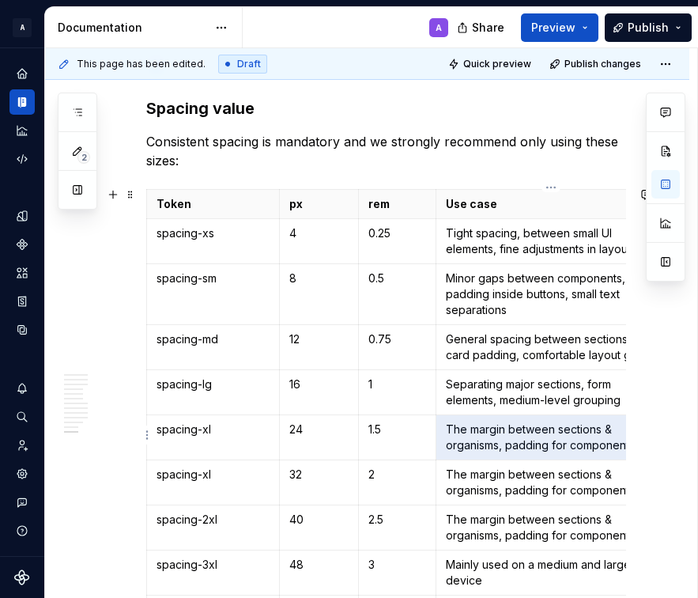
click at [543, 436] on p "The margin between sections & organisms, padding for components" at bounding box center [551, 437] width 210 height 32
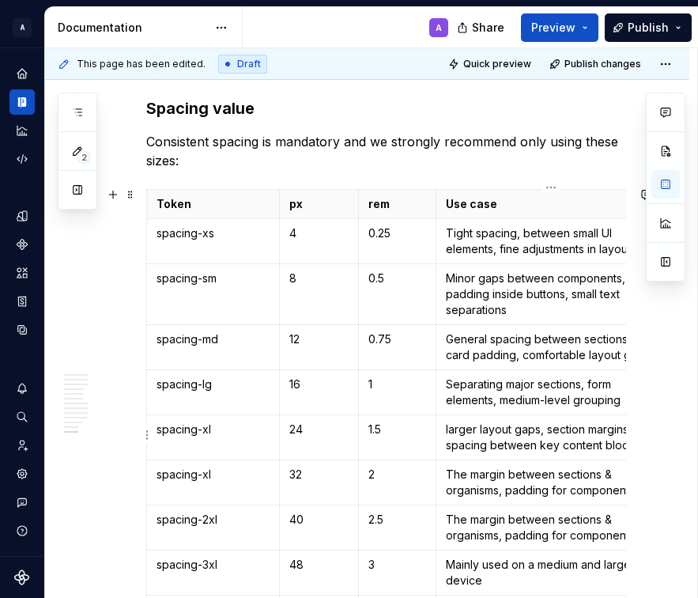
drag, startPoint x: 449, startPoint y: 425, endPoint x: 537, endPoint y: 447, distance: 90.5
click at [449, 425] on p "larger layout gaps, section margins and spacing between key content blocks" at bounding box center [551, 437] width 210 height 32
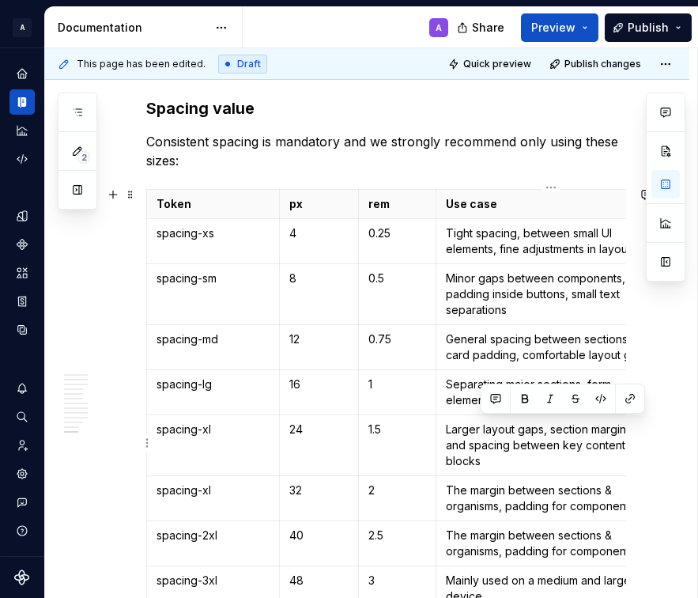
drag, startPoint x: 500, startPoint y: 423, endPoint x: 553, endPoint y: 478, distance: 76.6
click at [553, 478] on tbody "Token px rem Use case spacing-xs 4 0.25 Tight spacing, between small UI element…" at bounding box center [406, 423] width 519 height 466
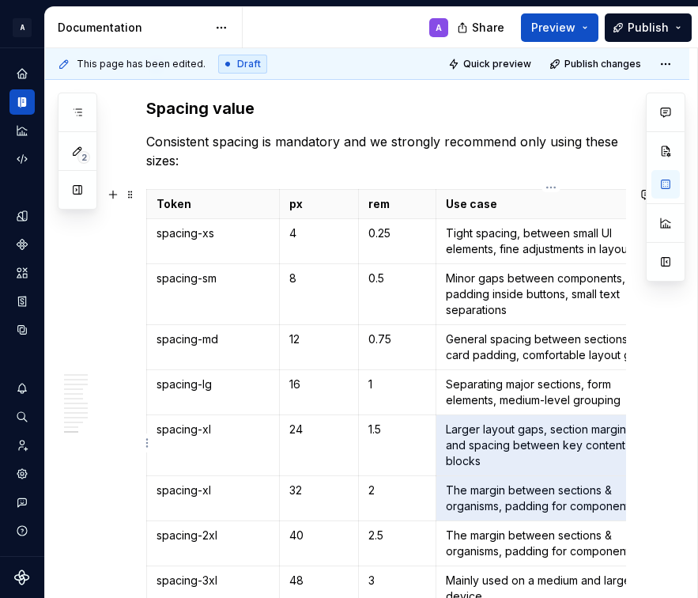
click at [497, 439] on p "Larger layout gaps, section margins and spacing between key content blocks" at bounding box center [551, 444] width 210 height 47
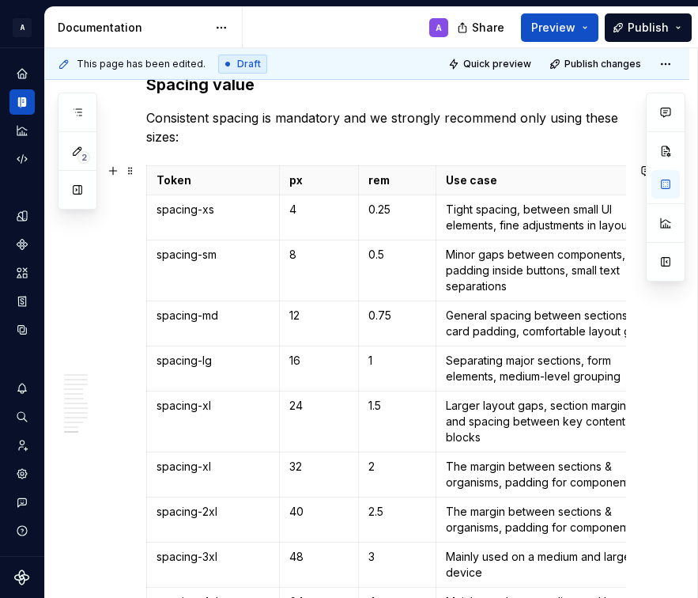
scroll to position [3827, 0]
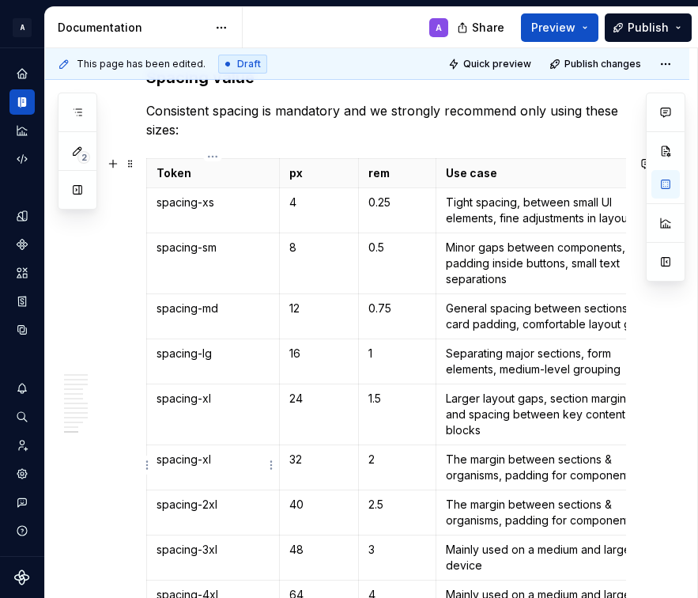
click at [232, 456] on p "spacing-xl" at bounding box center [213, 459] width 113 height 16
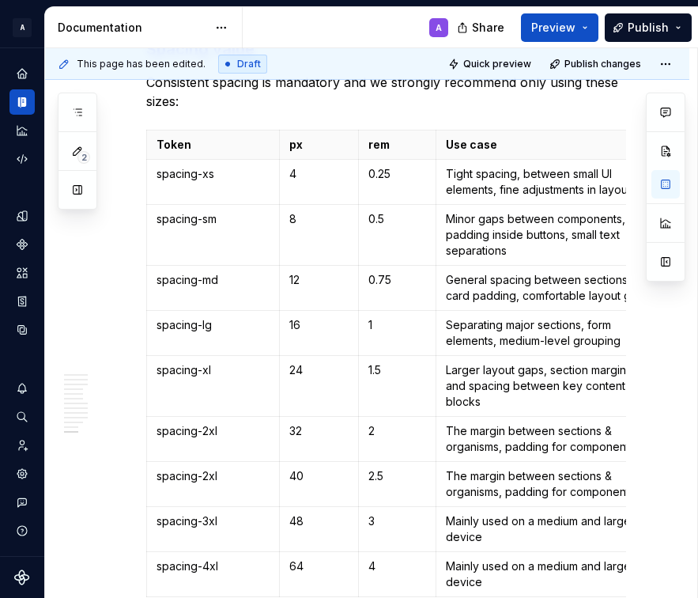
click at [508, 436] on p "The margin between sections & organisms, padding for components" at bounding box center [551, 439] width 210 height 32
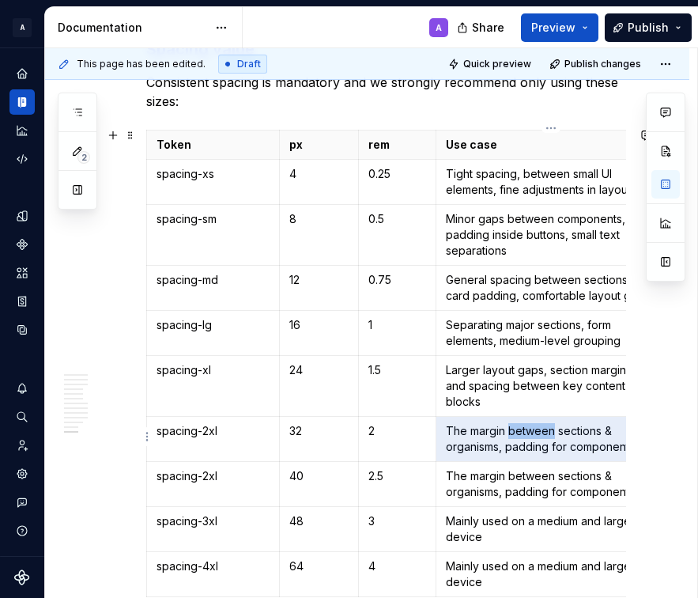
click at [508, 436] on p "The margin between sections & organisms, padding for components" at bounding box center [551, 439] width 210 height 32
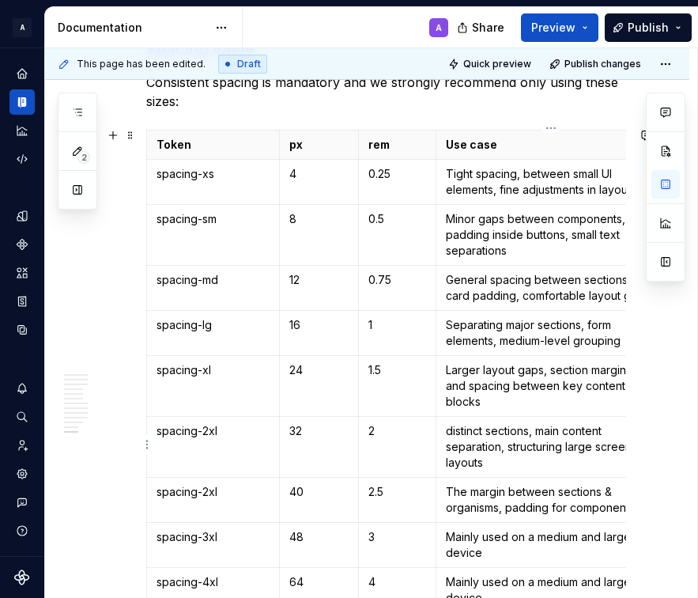
drag, startPoint x: 450, startPoint y: 428, endPoint x: 492, endPoint y: 449, distance: 47.0
click at [455, 430] on p "distinct sections, main content separation, structuring large screen layouts" at bounding box center [551, 446] width 210 height 47
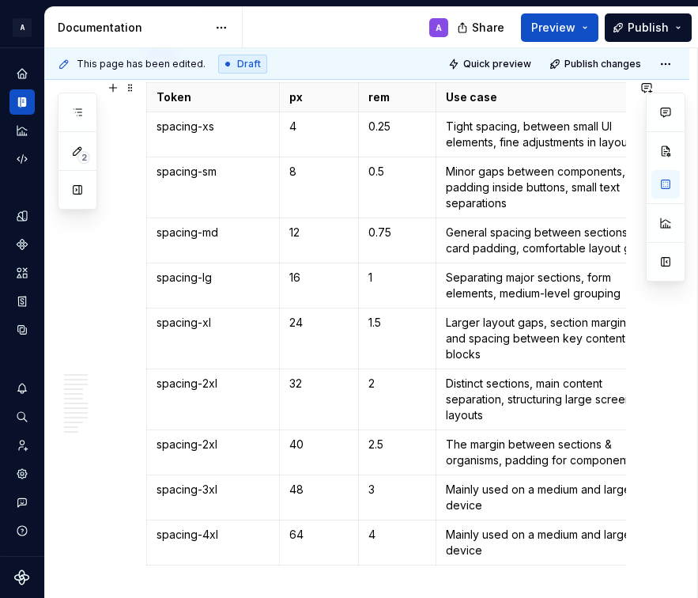
scroll to position [3967, 0]
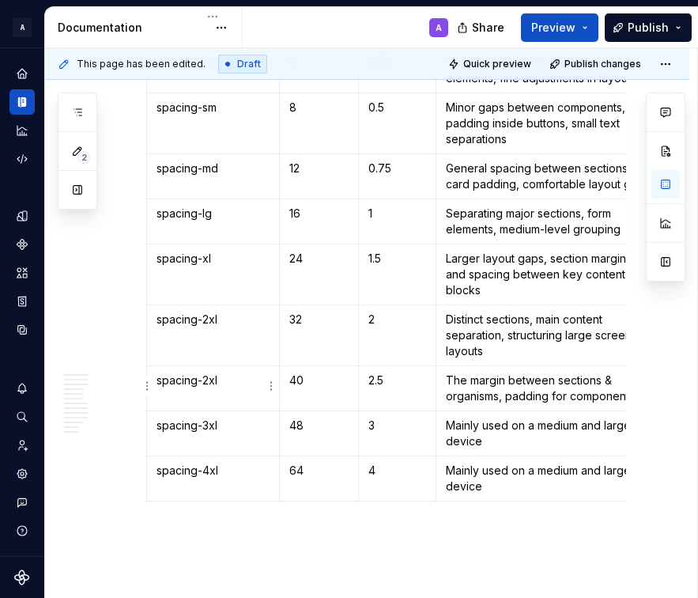
click at [211, 377] on p "spacing-2xl" at bounding box center [213, 380] width 113 height 16
click at [208, 423] on p "spacing-3xl" at bounding box center [213, 425] width 113 height 16
click at [211, 471] on p "spacing-4xl" at bounding box center [213, 471] width 113 height 16
click at [247, 332] on td "spacing-2xl" at bounding box center [213, 335] width 133 height 61
click at [478, 329] on p "Distinct sections, main content separation, structuring large screen layouts" at bounding box center [551, 335] width 210 height 47
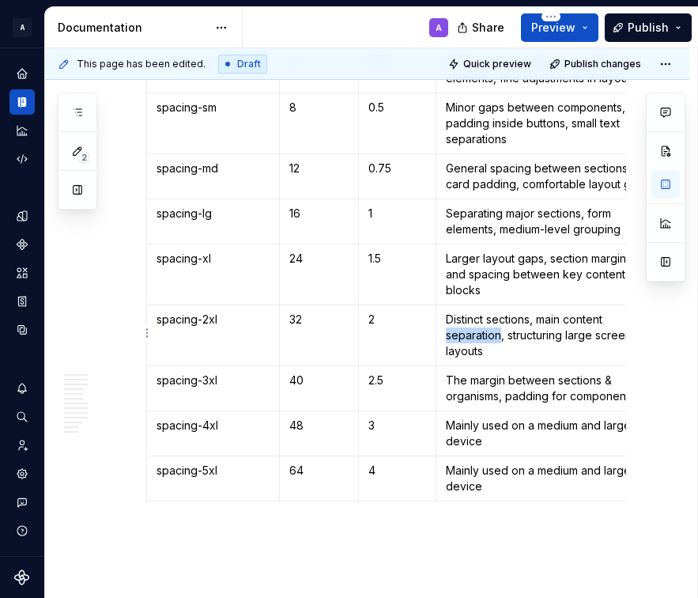
click at [478, 329] on p "Distinct sections, main content separation, structuring large screen layouts" at bounding box center [551, 335] width 210 height 47
click at [458, 315] on p "high-level spacing in dashboards, banners, and responsive design adjustments" at bounding box center [551, 335] width 210 height 47
click at [515, 383] on p "The margin between sections & organisms, padding for components" at bounding box center [551, 388] width 210 height 32
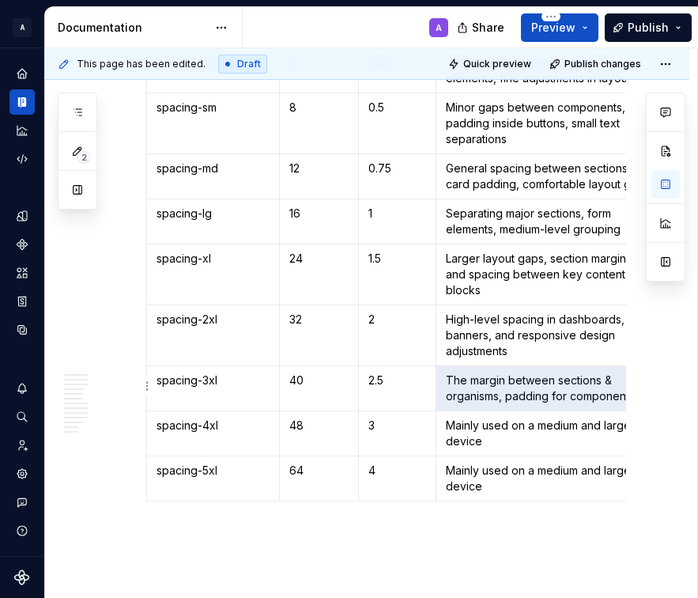
click at [515, 383] on p "The margin between sections & organisms, padding for components" at bounding box center [551, 388] width 210 height 32
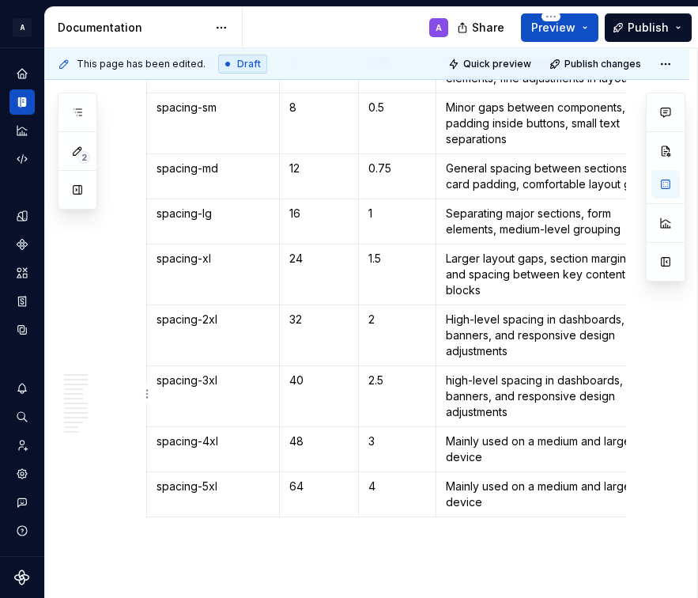
click at [451, 379] on p "high-level spacing in dashboards, banners, and responsive design adjustments" at bounding box center [551, 395] width 210 height 47
click at [519, 436] on p "Mainly used on a medium and large device" at bounding box center [551, 449] width 210 height 32
click at [450, 444] on p "hero sections, full-page layout spacing, large-scale design elements" at bounding box center [551, 449] width 210 height 32
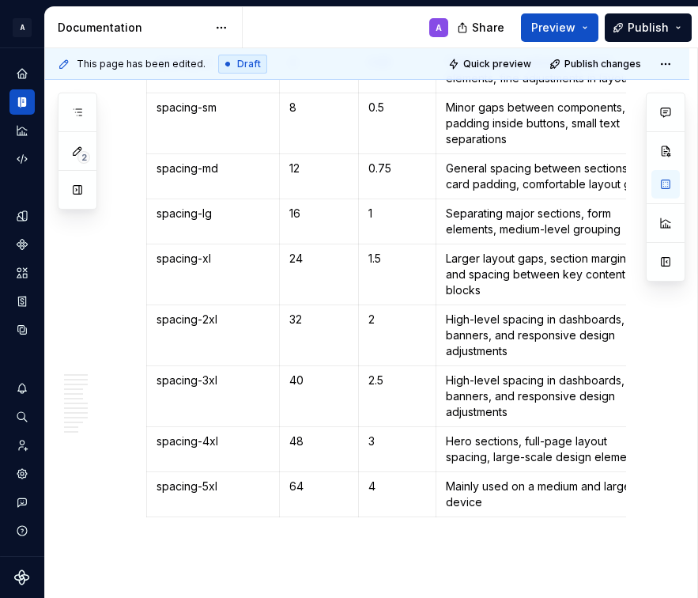
click at [508, 485] on p "Mainly used on a medium and large device" at bounding box center [551, 494] width 210 height 32
click at [493, 484] on p "Mainly used on a medium and large device" at bounding box center [551, 494] width 210 height 32
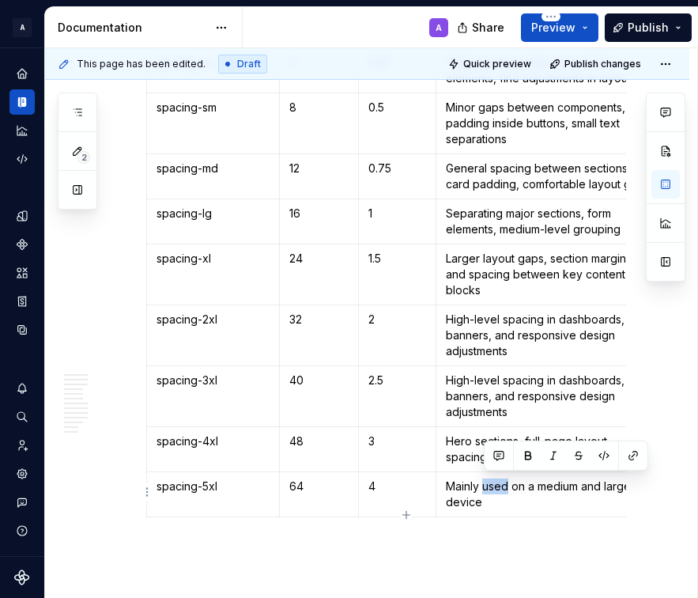
click at [493, 484] on p "Mainly used on a medium and large device" at bounding box center [551, 494] width 210 height 32
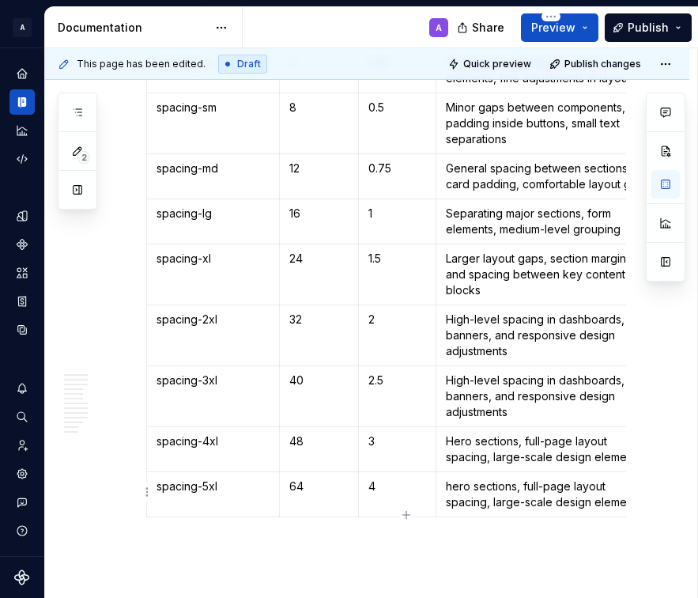
click at [456, 483] on p "hero sections, full-page layout spacing, large-scale design elements" at bounding box center [551, 494] width 210 height 32
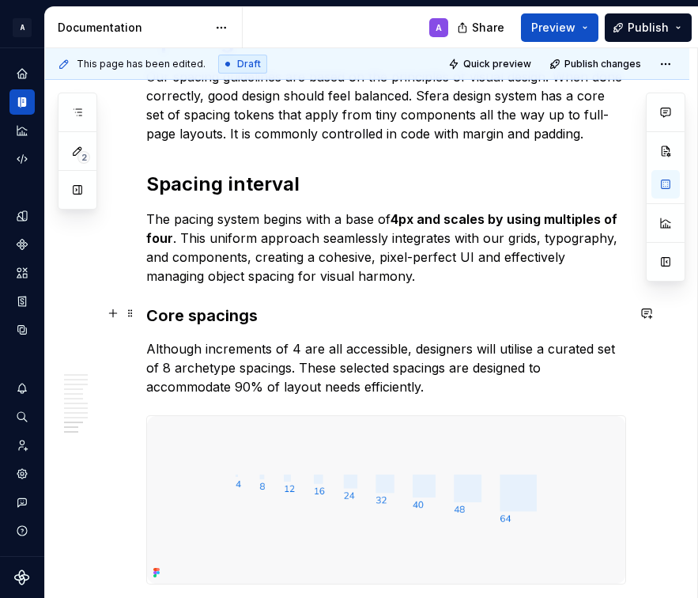
scroll to position [3310, 0]
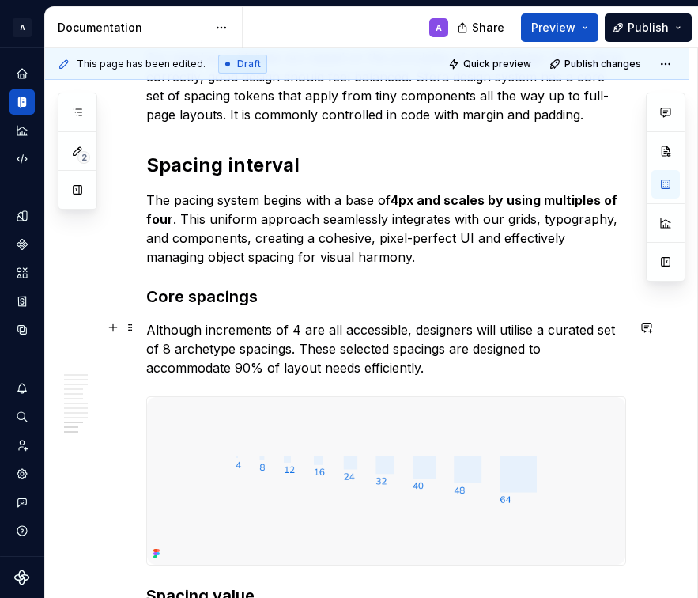
click at [276, 353] on p "Although increments of 4 are all accessible, designers will utilise a curated s…" at bounding box center [386, 348] width 480 height 57
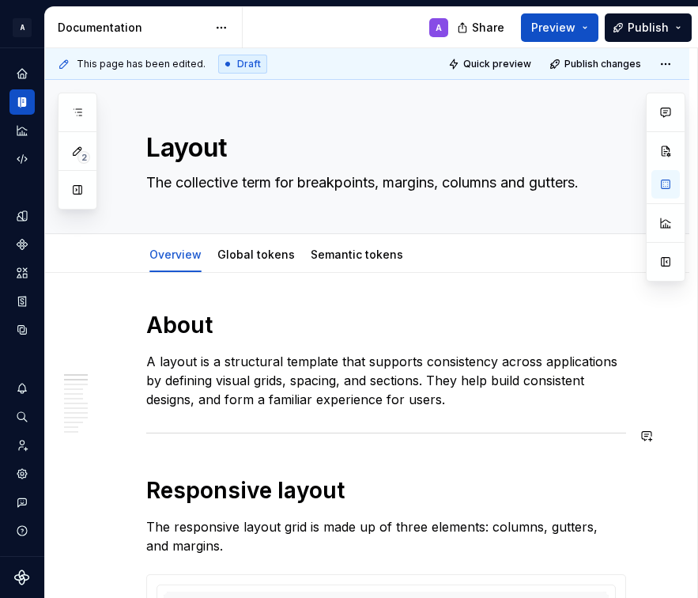
scroll to position [0, 0]
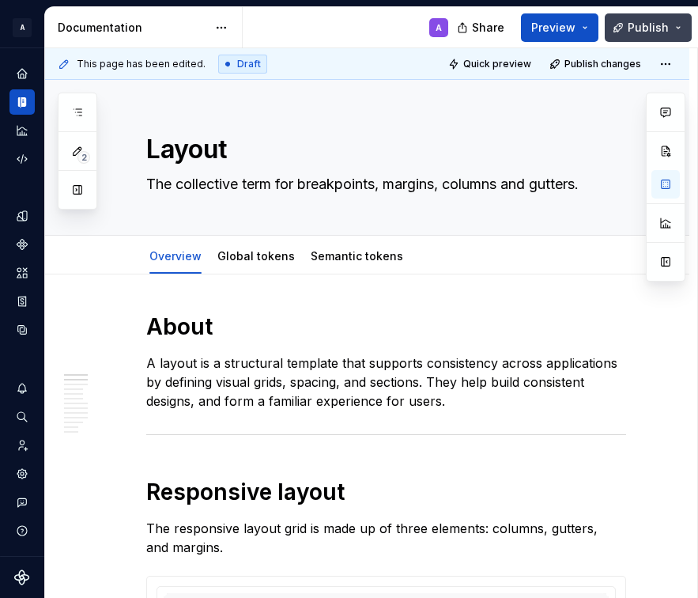
click at [652, 32] on span "Publish" at bounding box center [648, 28] width 41 height 16
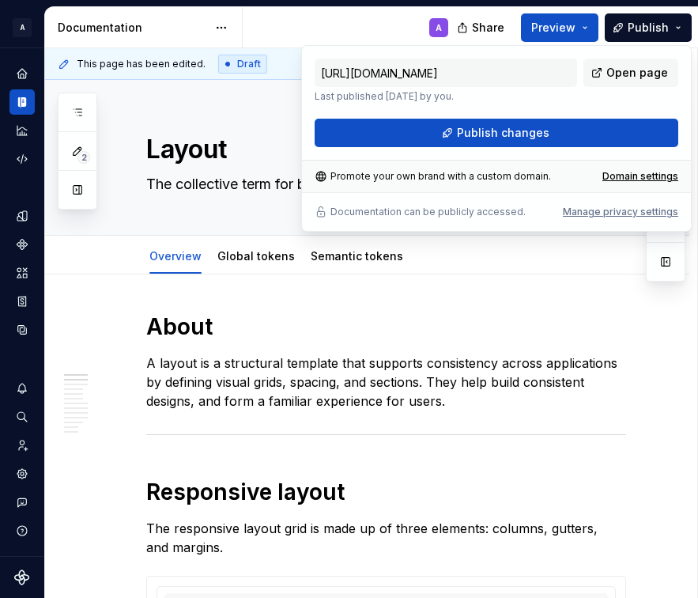
drag, startPoint x: 542, startPoint y: 130, endPoint x: 451, endPoint y: 104, distance: 94.6
click at [451, 104] on div "[URL][DOMAIN_NAME] Last published [DATE] by you. Open page Publish changes" at bounding box center [497, 103] width 364 height 89
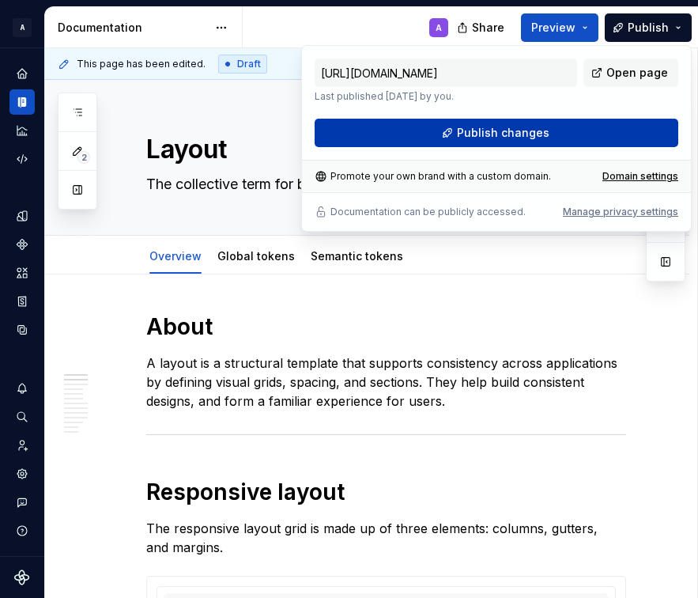
click at [367, 139] on button "Publish changes" at bounding box center [497, 133] width 364 height 28
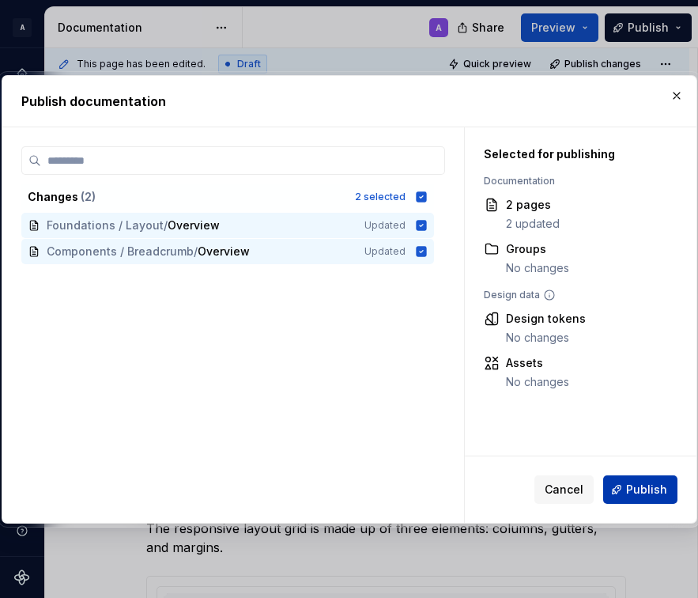
click at [654, 494] on span "Publish" at bounding box center [646, 489] width 41 height 16
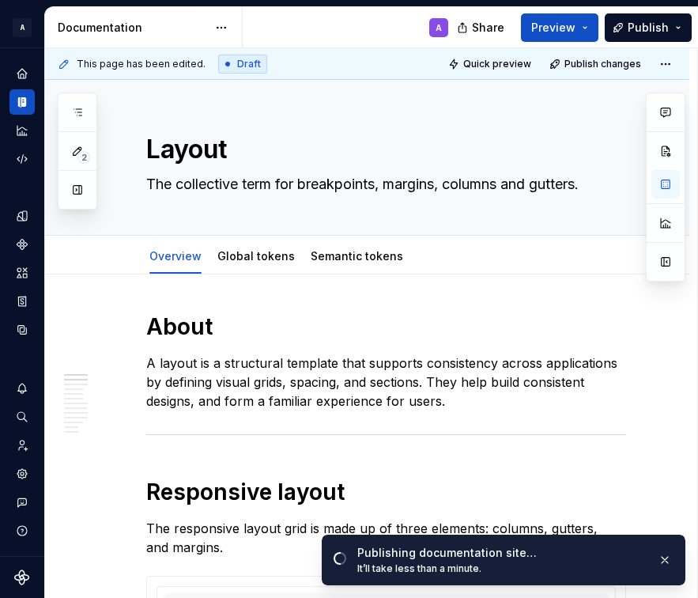
click at [296, 37] on div "A" at bounding box center [352, 27] width 218 height 41
click at [35, 42] on button "Expand sidebar" at bounding box center [33, 48] width 22 height 22
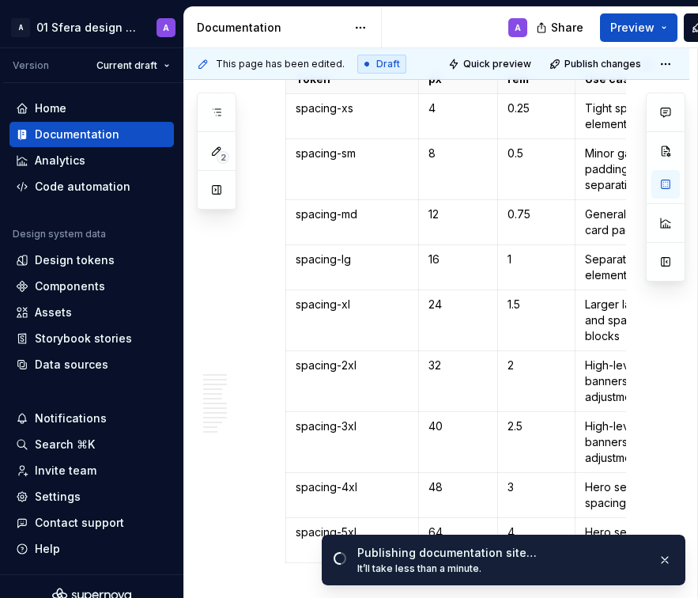
scroll to position [3900, 0]
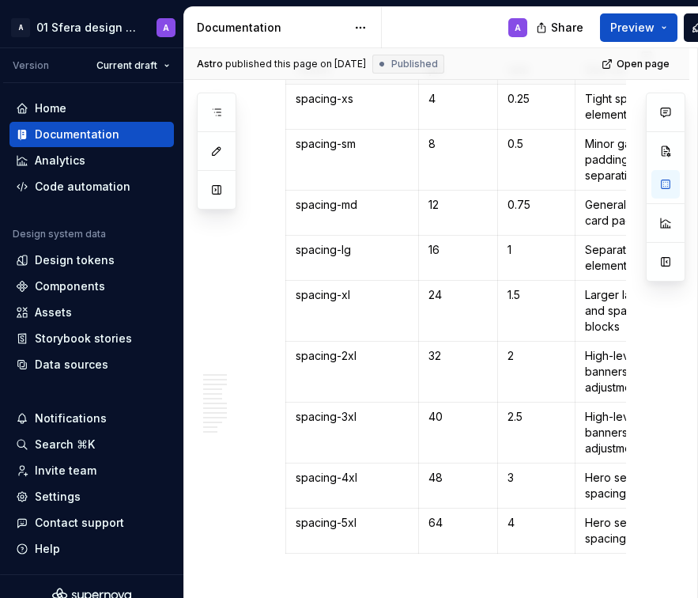
click at [447, 27] on div "A" at bounding box center [461, 27] width 158 height 41
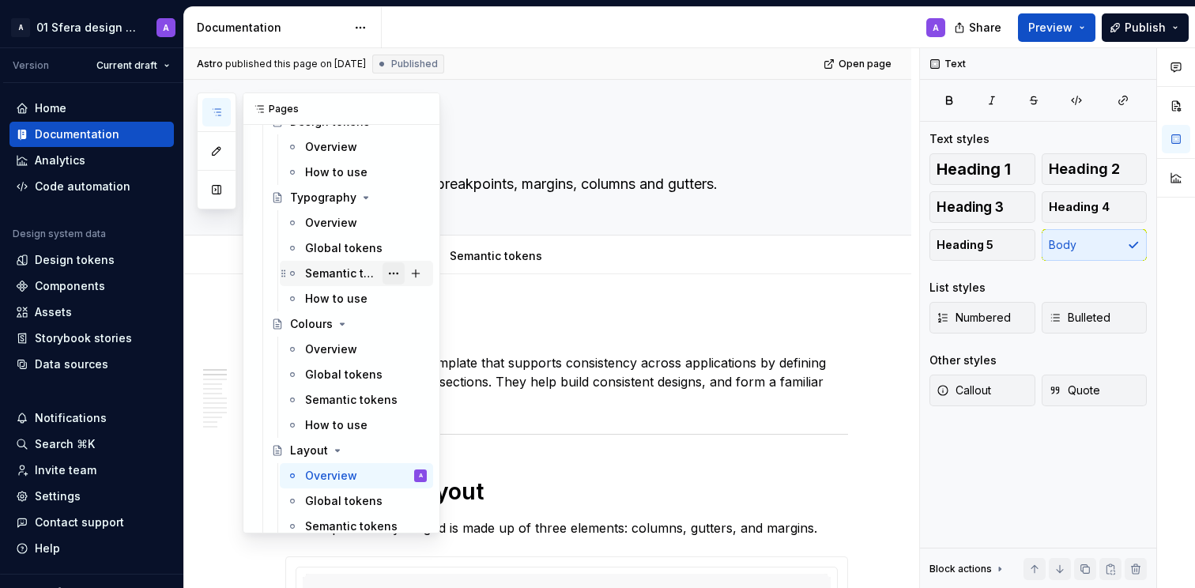
scroll to position [0, 0]
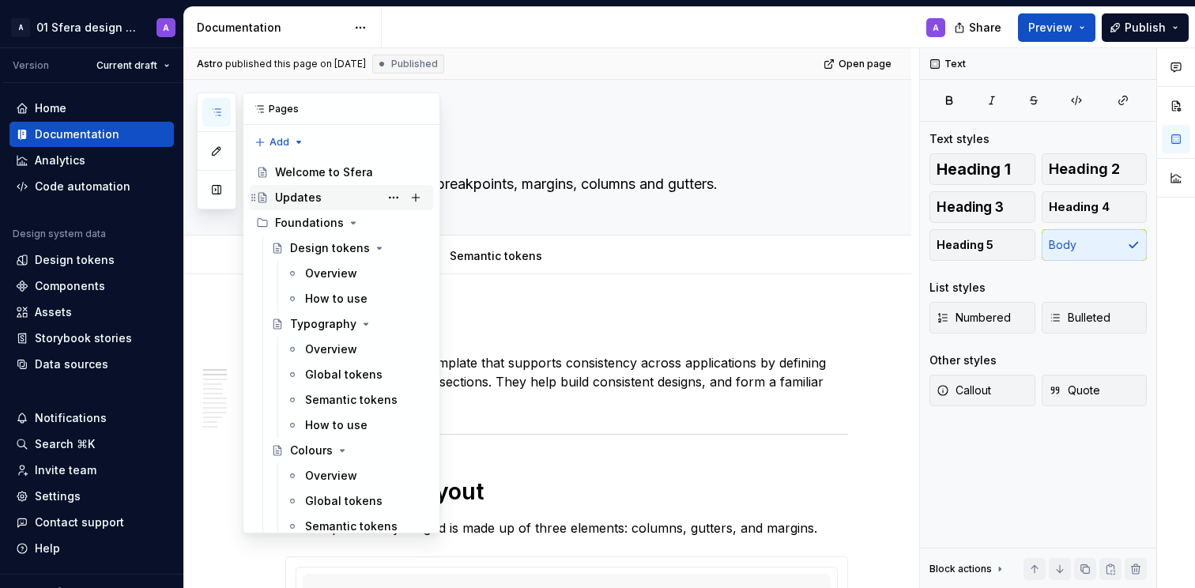
click at [316, 195] on div "Updates" at bounding box center [298, 198] width 47 height 16
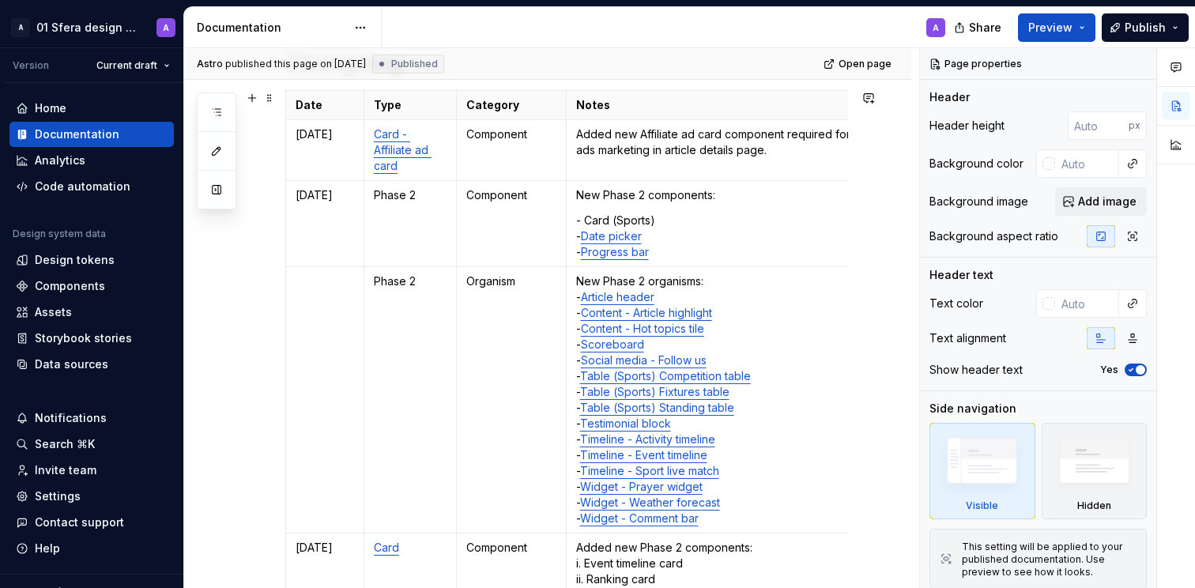
scroll to position [200, 0]
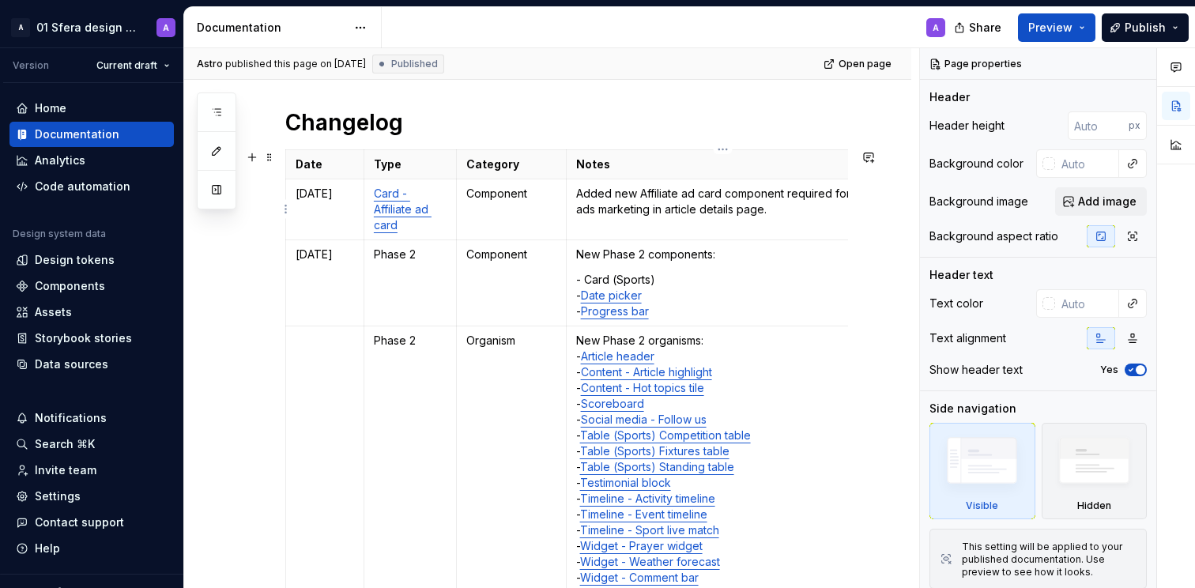
click at [627, 205] on p "Added new Affiliate ad card component required for ads marketing in article det…" at bounding box center [722, 202] width 293 height 32
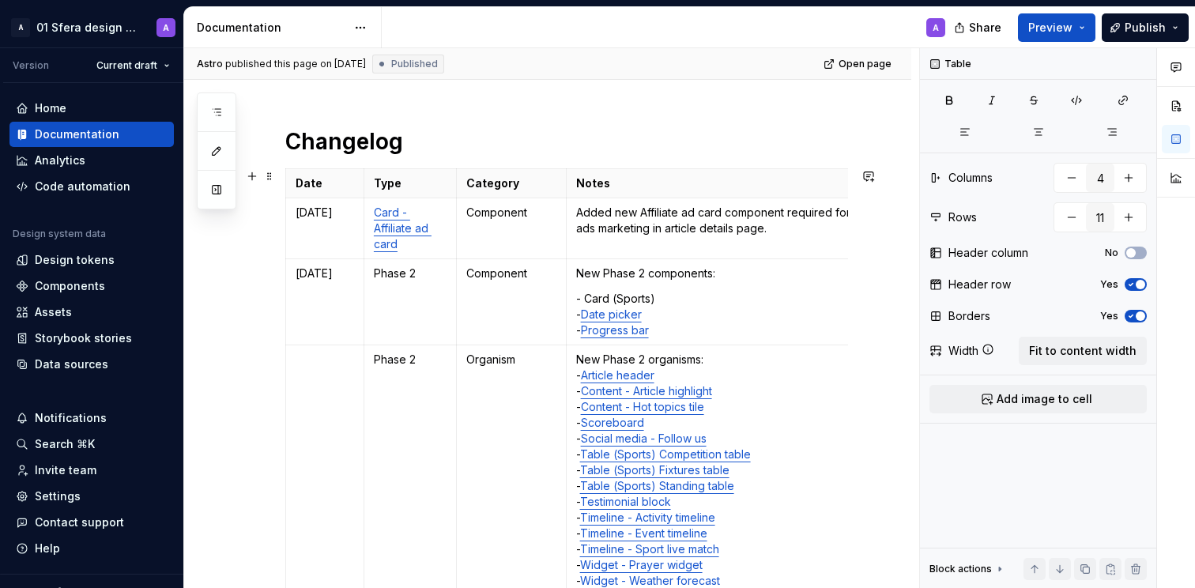
scroll to position [177, 0]
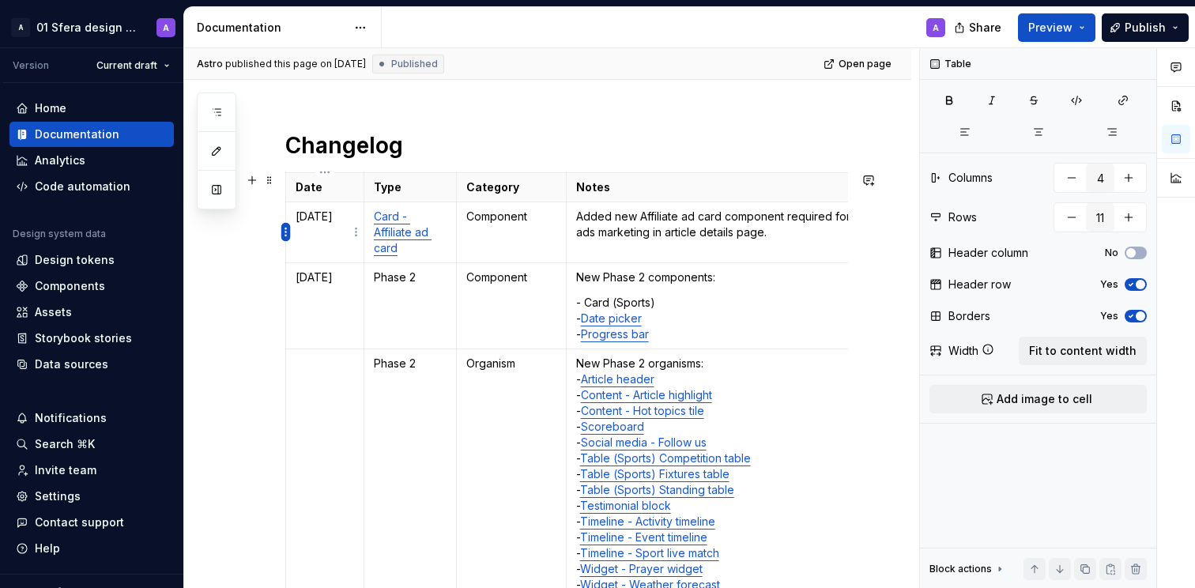
click at [285, 232] on html "A 01 Sfera design system A Version Current draft Home Documentation Analytics C…" at bounding box center [597, 294] width 1195 height 588
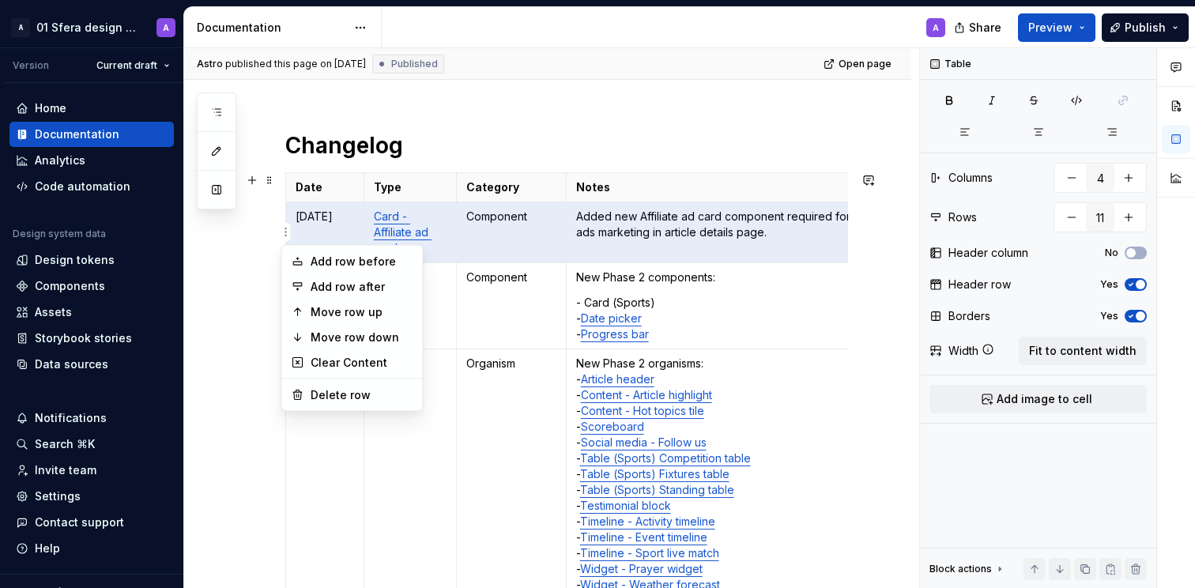
click at [439, 112] on html "A 01 Sfera design system A Version Current draft Home Documentation Analytics C…" at bounding box center [597, 294] width 1195 height 588
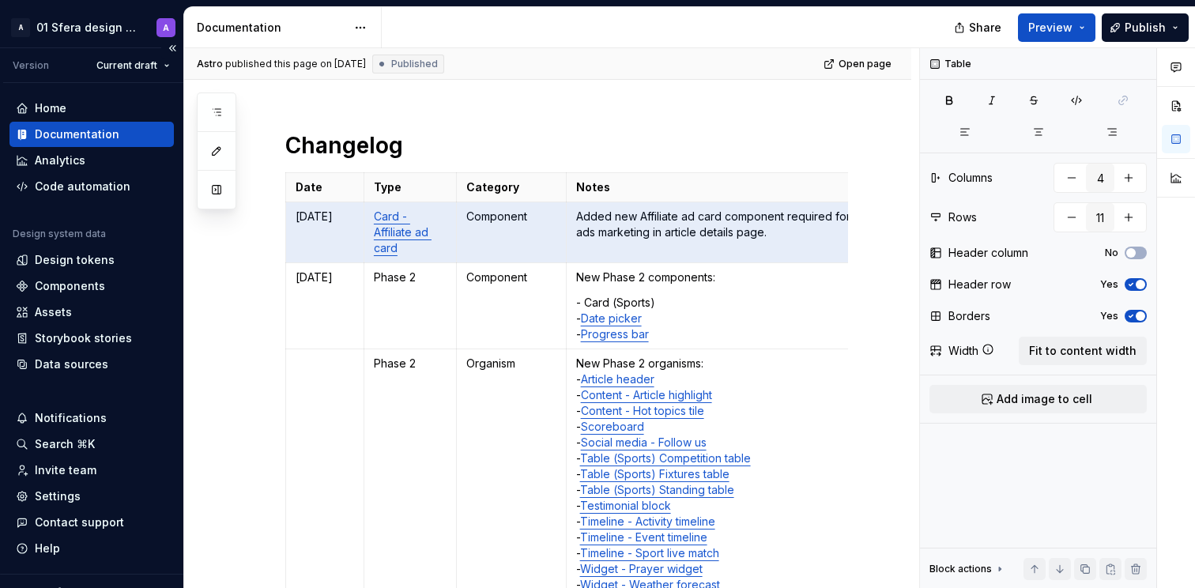
type textarea "*"
